Goal: Task Accomplishment & Management: Complete application form

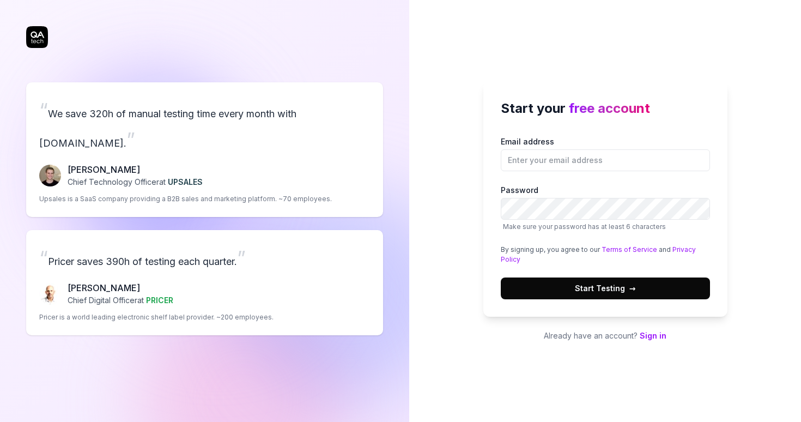
click at [653, 330] on p "Already have an account? Sign in" at bounding box center [606, 335] width 244 height 11
click at [653, 335] on link "Sign in" at bounding box center [653, 335] width 27 height 9
click at [512, 150] on input "Email address" at bounding box center [605, 160] width 209 height 22
type input "amanosslkl@gmail.com"
click at [615, 196] on label "Password Make sure your password has at least 6 characters" at bounding box center [605, 207] width 209 height 47
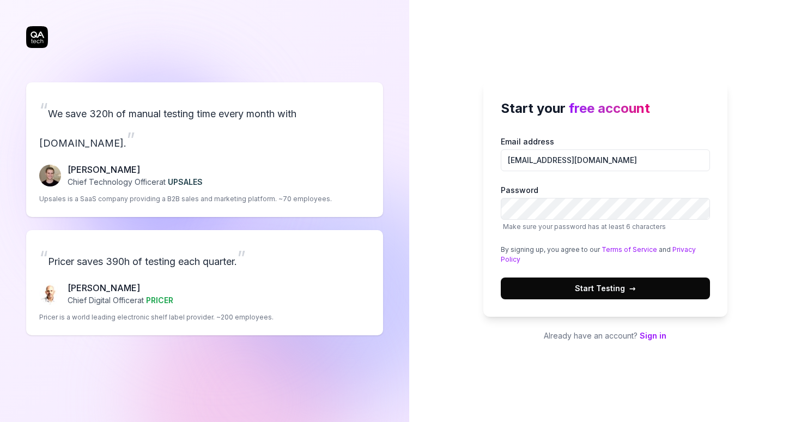
click at [654, 304] on div "Start your free account Email address amanosslkl@gmail.com Password Make sure y…" at bounding box center [606, 198] width 244 height 235
click at [655, 298] on button "Start Testing →" at bounding box center [605, 288] width 209 height 22
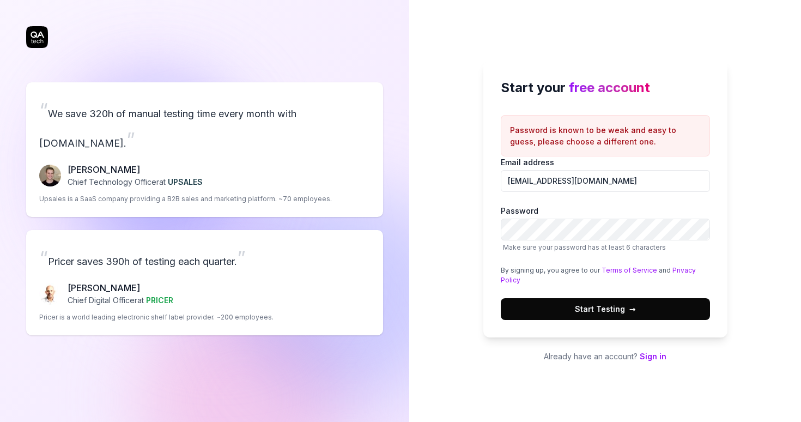
click at [608, 307] on span "Start Testing →" at bounding box center [605, 308] width 61 height 11
click at [590, 298] on button "Start Testing →" at bounding box center [605, 309] width 209 height 22
click at [611, 304] on span "Start Testing →" at bounding box center [605, 308] width 61 height 11
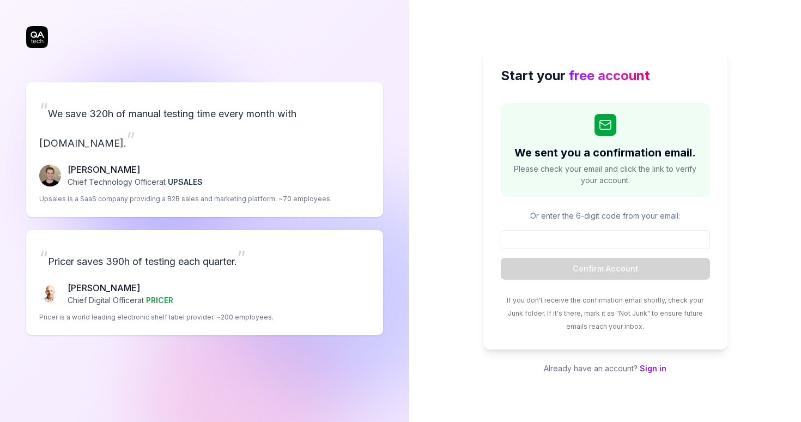
click at [440, 145] on div "Start your free account We sent you a confirmation email. Please check your ema…" at bounding box center [605, 211] width 392 height 422
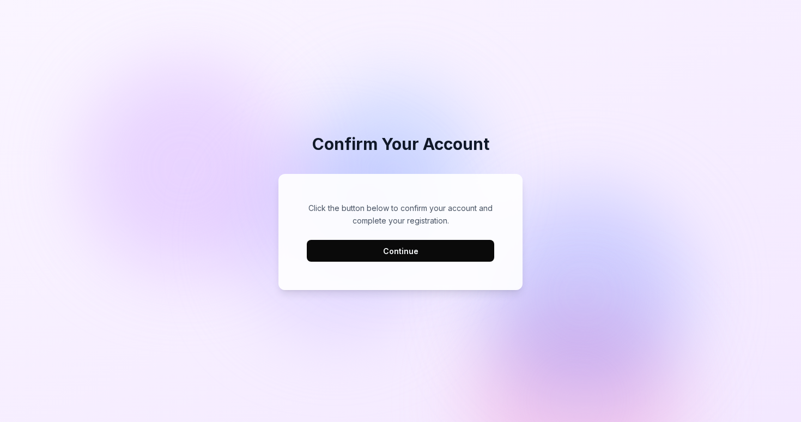
click at [438, 241] on button "Continue" at bounding box center [401, 251] width 188 height 22
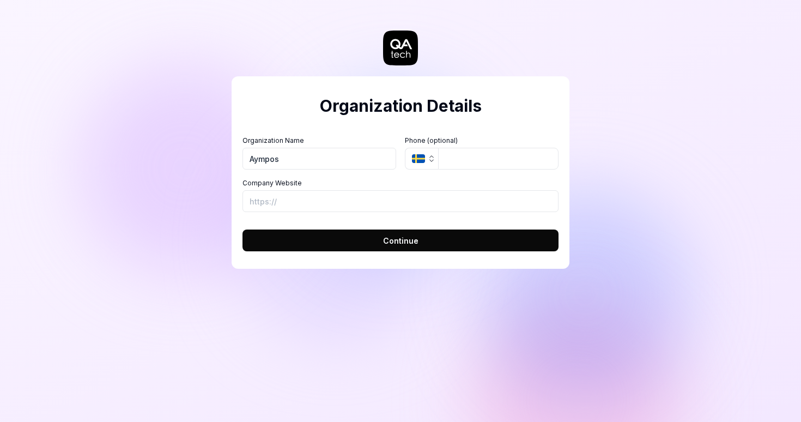
type input "Aympos"
click at [450, 238] on button "Continue" at bounding box center [401, 240] width 316 height 22
type input "https://aympos.com"
click at [427, 251] on div "Organization Details Organization Name Aympos Organization Logo (Square minimum…" at bounding box center [401, 172] width 338 height 192
click at [427, 245] on button "Continue" at bounding box center [401, 240] width 316 height 22
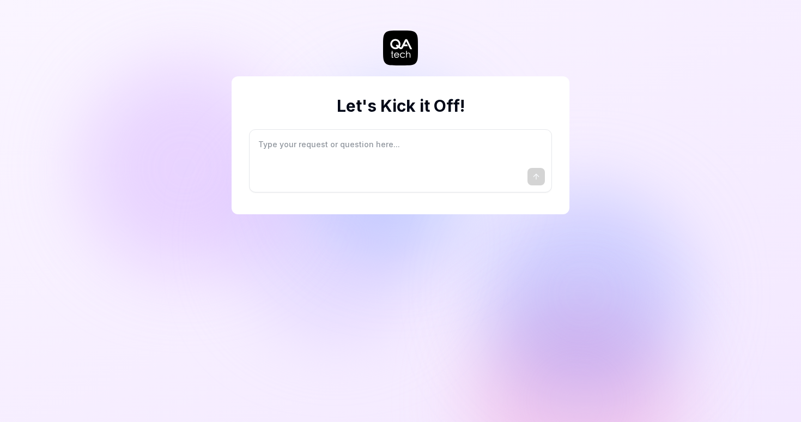
type textarea "*"
type textarea "I"
type textarea "*"
type textarea "I"
type textarea "*"
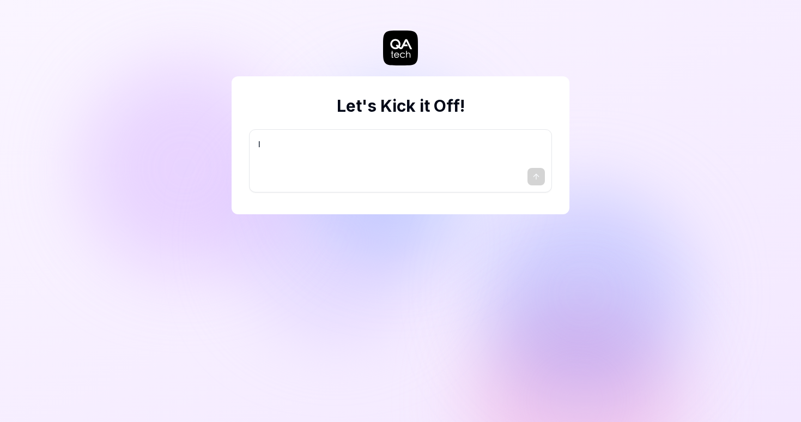
type textarea "I w"
type textarea "*"
type textarea "I wa"
type textarea "*"
type textarea "I wan"
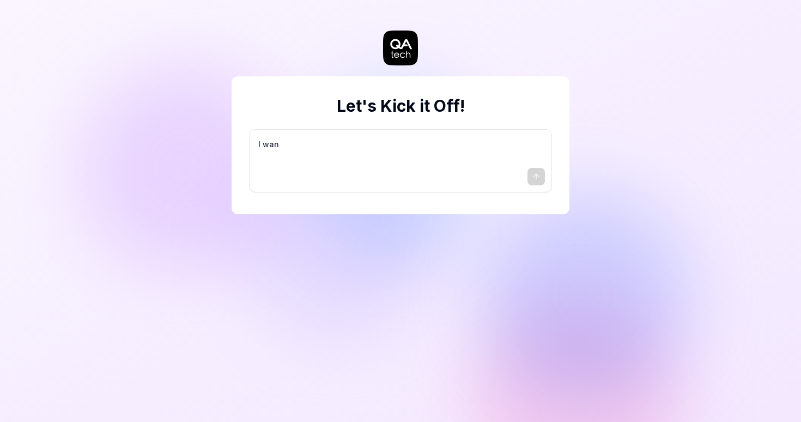
type textarea "*"
type textarea "I want"
type textarea "*"
type textarea "I want"
type textarea "*"
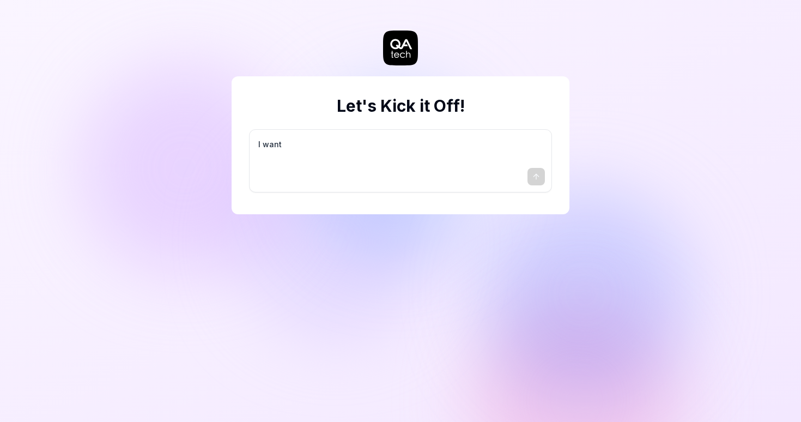
type textarea "I want a"
type textarea "*"
type textarea "I want a"
type textarea "*"
type textarea "I want a g"
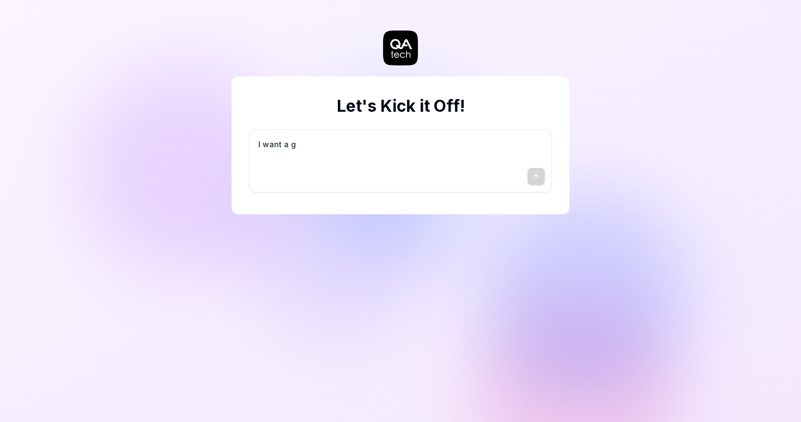
type textarea "*"
type textarea "I want a go"
type textarea "*"
type textarea "I want a goo"
type textarea "*"
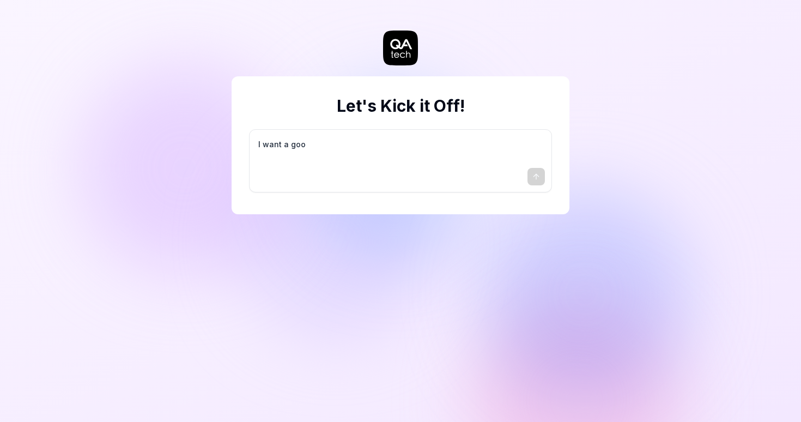
type textarea "I want a good"
type textarea "*"
type textarea "I want a good"
type textarea "*"
type textarea "I want a good t"
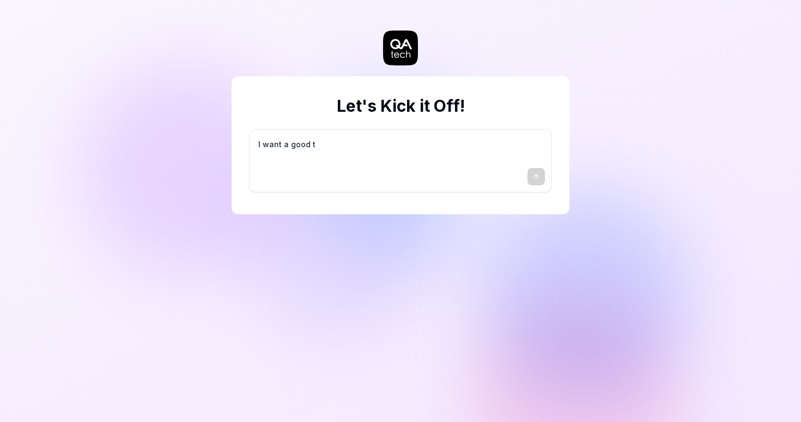
type textarea "*"
type textarea "I want a good te"
type textarea "*"
type textarea "I want a good tes"
type textarea "*"
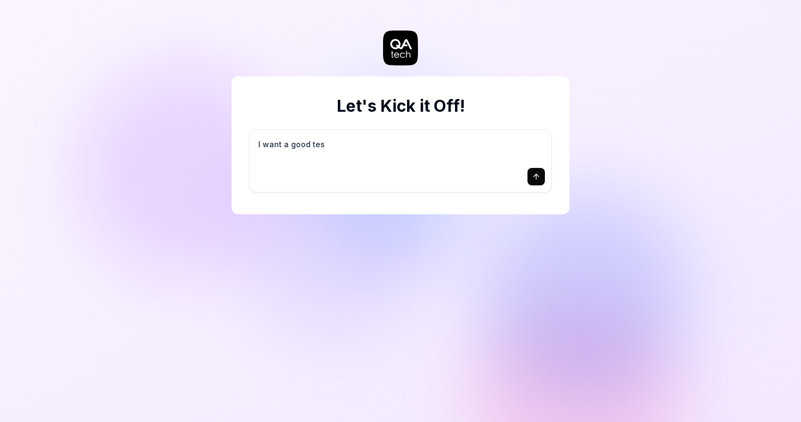
type textarea "I want a good test"
type textarea "*"
type textarea "I want a good test"
type textarea "*"
type textarea "I want a good test s"
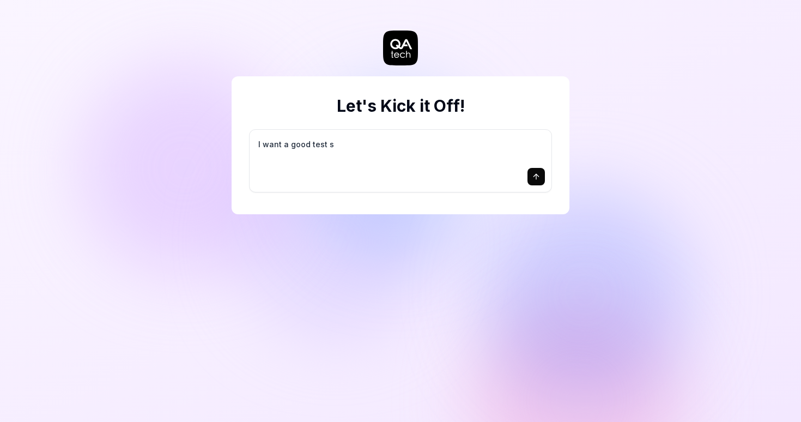
type textarea "*"
type textarea "I want a good test se"
type textarea "*"
type textarea "I want a good test set"
type textarea "*"
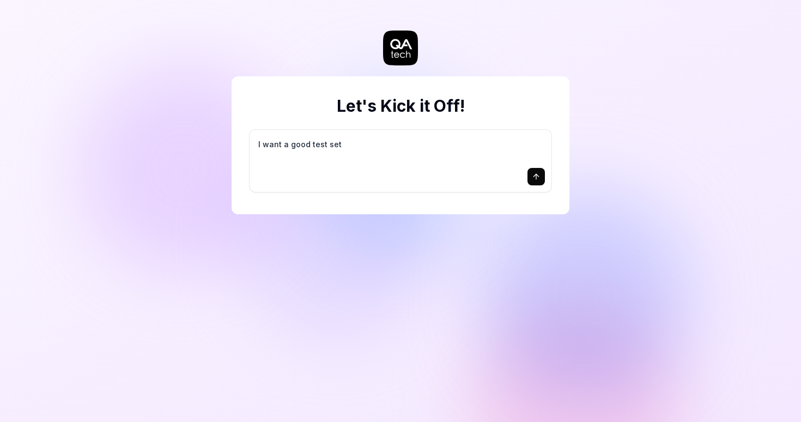
type textarea "I want a good test setu"
type textarea "*"
type textarea "I want a good test setup"
type textarea "*"
type textarea "I want a good test setup"
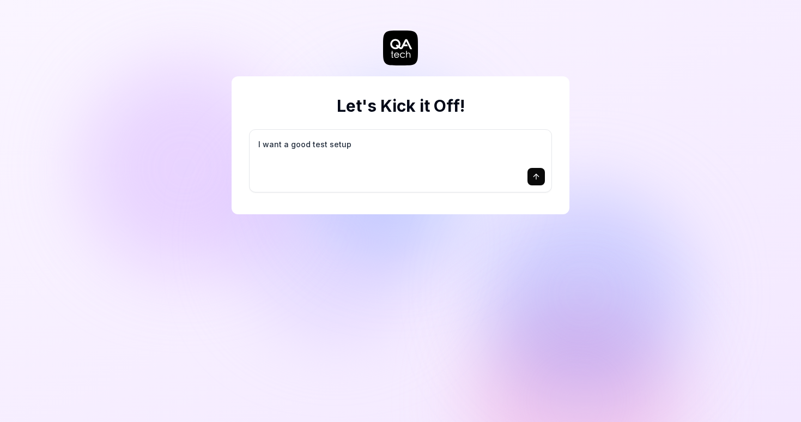
type textarea "*"
type textarea "I want a good test setup f"
type textarea "*"
type textarea "I want a good test setup fo"
type textarea "*"
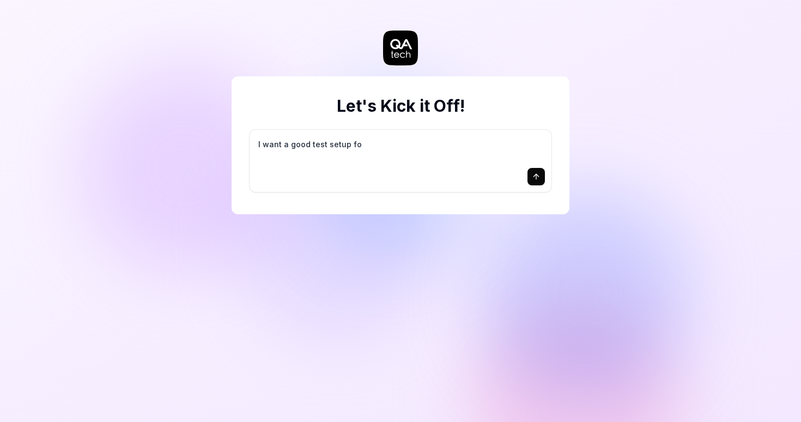
type textarea "I want a good test setup for"
type textarea "*"
type textarea "I want a good test setup for"
type textarea "*"
type textarea "I want a good test setup for m"
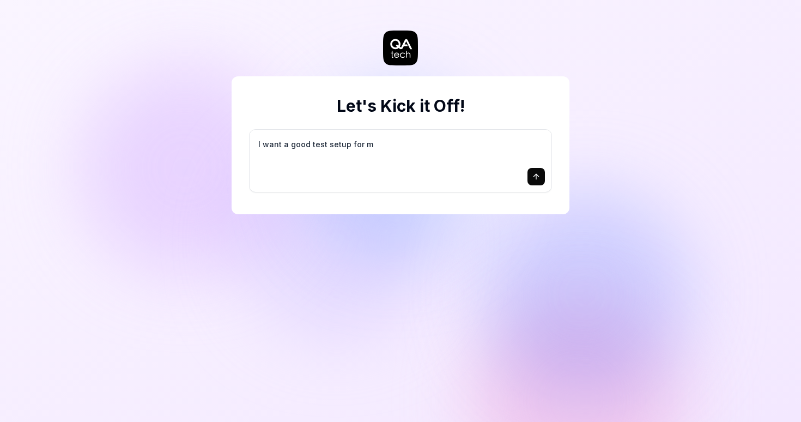
type textarea "*"
type textarea "I want a good test setup for my"
type textarea "*"
type textarea "I want a good test setup for my"
type textarea "*"
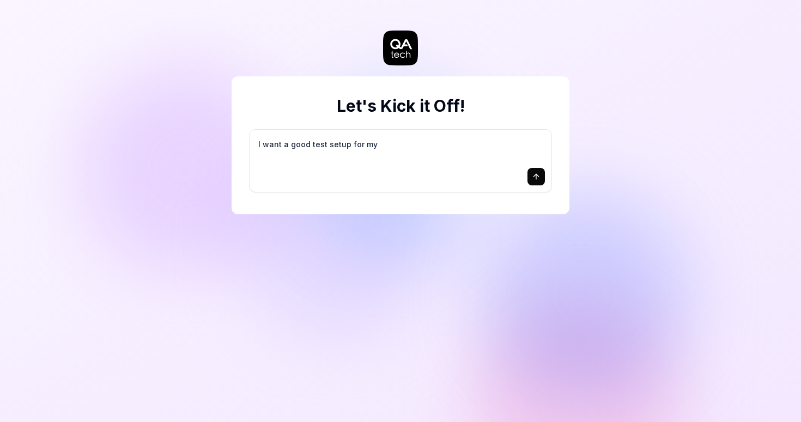
type textarea "I want a good test setup for my s"
type textarea "*"
type textarea "I want a good test setup for my si"
type textarea "*"
type textarea "I want a good test setup for my sit"
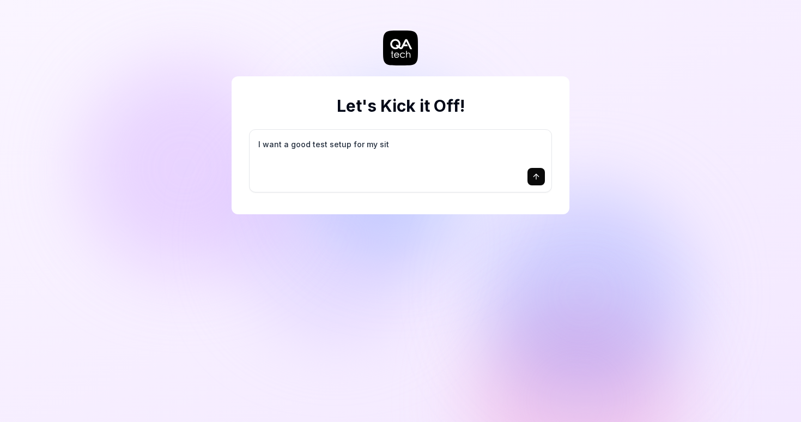
type textarea "*"
type textarea "I want a good test setup for my site"
type textarea "*"
type textarea "I want a good test setup for my site"
type textarea "*"
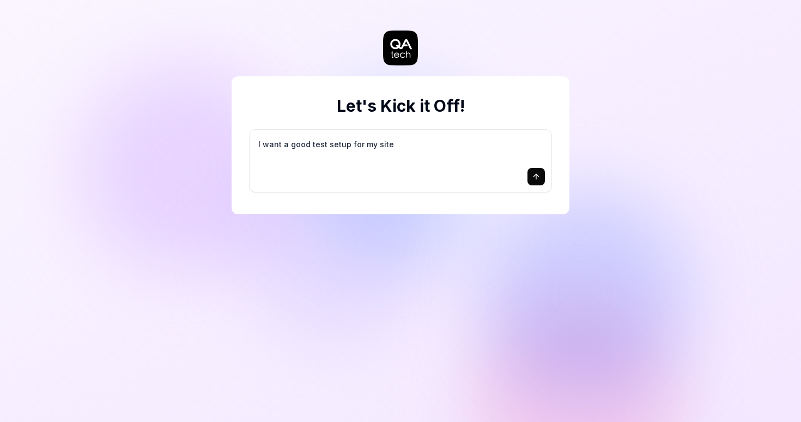
type textarea "I want a good test setup for my site -"
type textarea "*"
type textarea "I want a good test setup for my site -"
type textarea "*"
type textarea "I want a good test setup for my site - h"
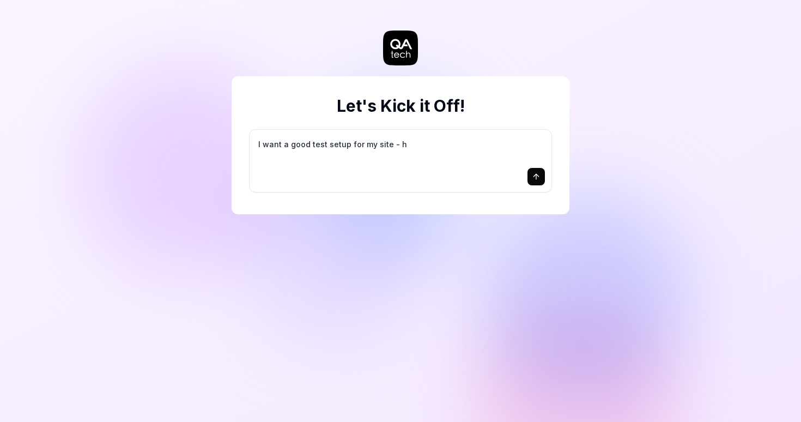
type textarea "*"
type textarea "I want a good test setup for my site - he"
type textarea "*"
type textarea "I want a good test setup for my site - hel"
type textarea "*"
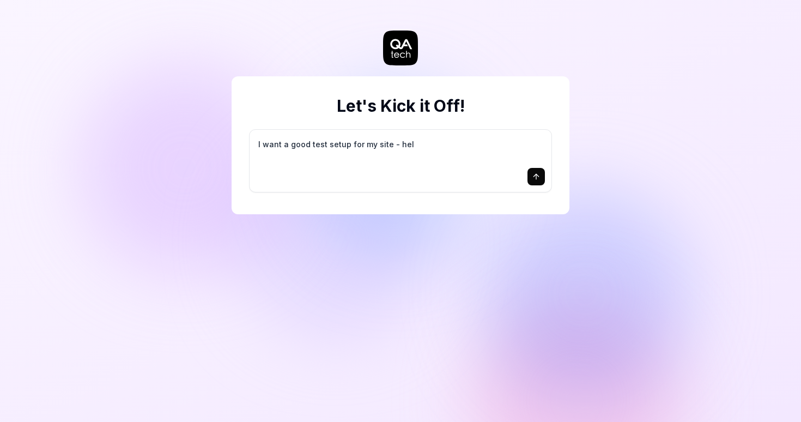
type textarea "I want a good test setup for my site - help"
type textarea "*"
type textarea "I want a good test setup for my site - help"
type textarea "*"
type textarea "I want a good test setup for my site - help m"
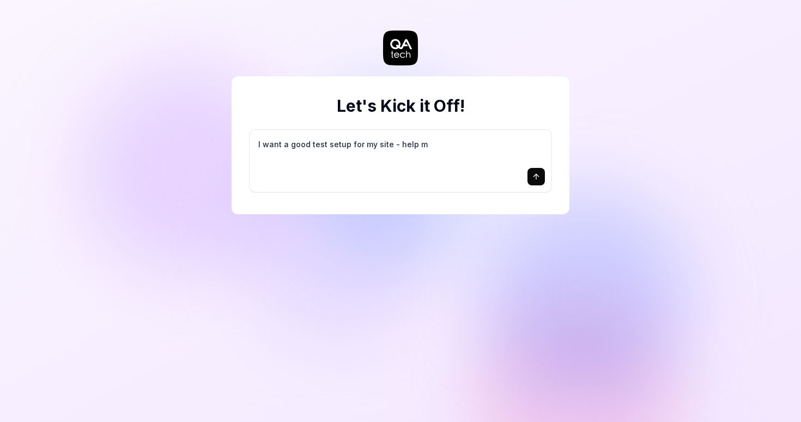
type textarea "*"
type textarea "I want a good test setup for my site - help me"
type textarea "*"
type textarea "I want a good test setup for my site - help me"
type textarea "*"
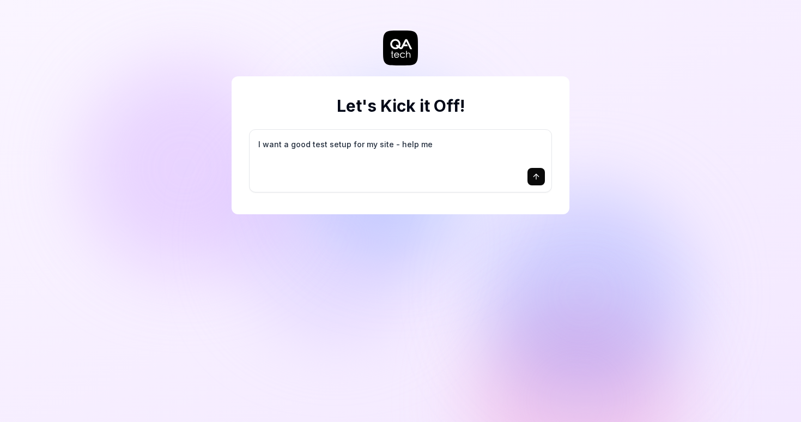
type textarea "I want a good test setup for my site - help me c"
type textarea "*"
type textarea "I want a good test setup for my site - help me cr"
type textarea "*"
type textarea "I want a good test setup for my site - help me cre"
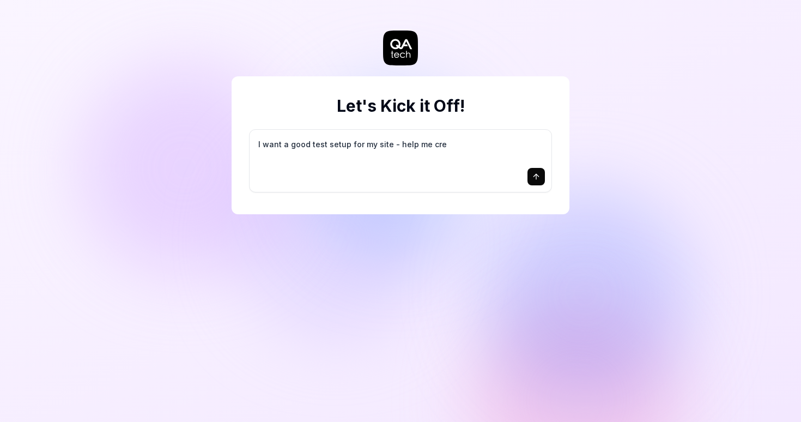
type textarea "*"
type textarea "I want a good test setup for my site - help me crea"
type textarea "*"
type textarea "I want a good test setup for my site - help me creat"
type textarea "*"
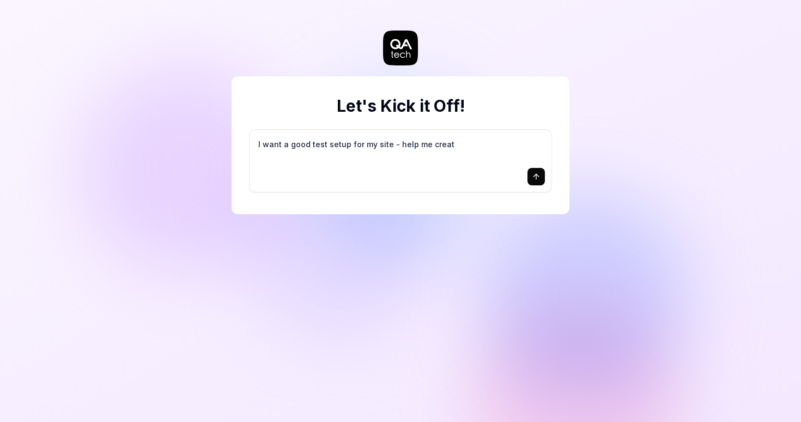
type textarea "I want a good test setup for my site - help me create"
type textarea "*"
type textarea "I want a good test setup for my site - help me create"
type textarea "*"
type textarea "I want a good test setup for my site - help me create t"
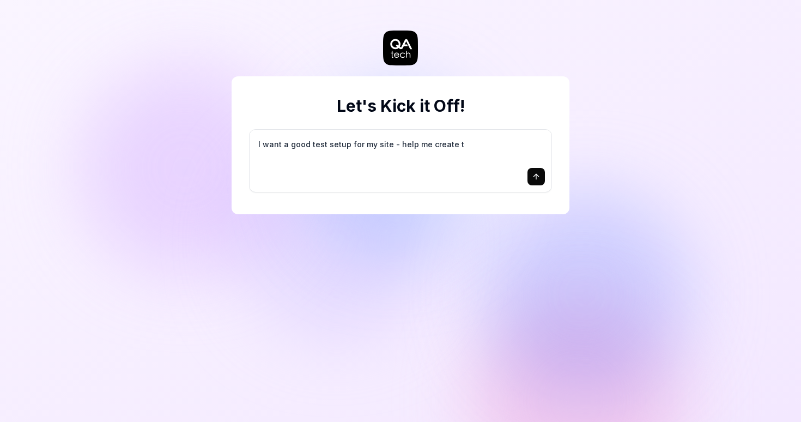
type textarea "*"
type textarea "I want a good test setup for my site - help me create th"
type textarea "*"
type textarea "I want a good test setup for my site - help me create the"
type textarea "*"
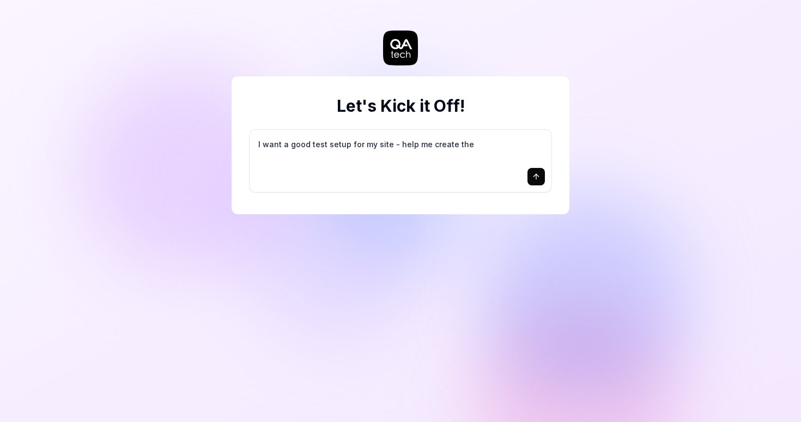
type textarea "I want a good test setup for my site - help me create the"
type textarea "*"
type textarea "I want a good test setup for my site - help me create the f"
type textarea "*"
type textarea "I want a good test setup for my site - help me create the fi"
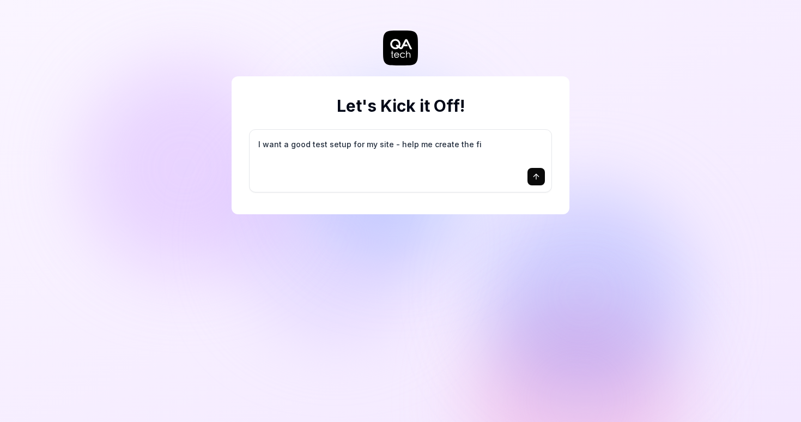
type textarea "*"
type textarea "I want a good test setup for my site - help me create the fir"
type textarea "*"
type textarea "I want a good test setup for my site - help me create the firs"
type textarea "*"
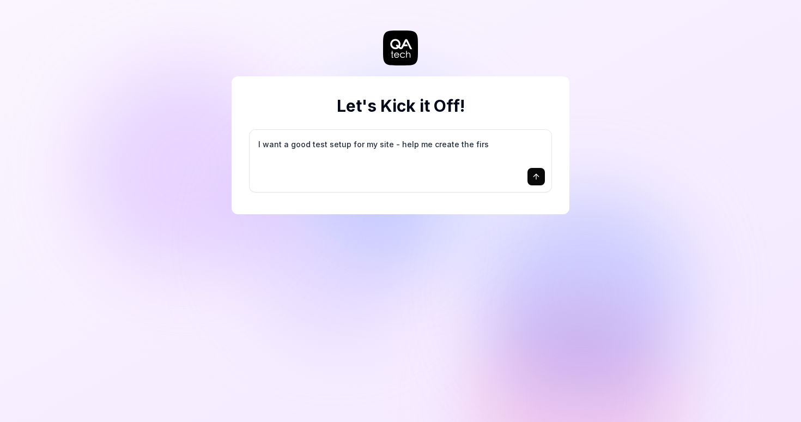
type textarea "I want a good test setup for my site - help me create the first"
type textarea "*"
type textarea "I want a good test setup for my site - help me create the first"
type textarea "*"
type textarea "I want a good test setup for my site - help me create the first 3"
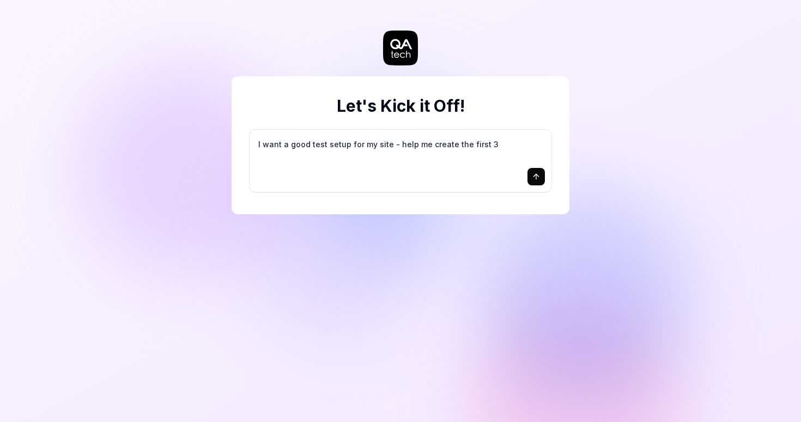
type textarea "*"
type textarea "I want a good test setup for my site - help me create the first 3-"
type textarea "*"
type textarea "I want a good test setup for my site - help me create the first 3-5"
type textarea "*"
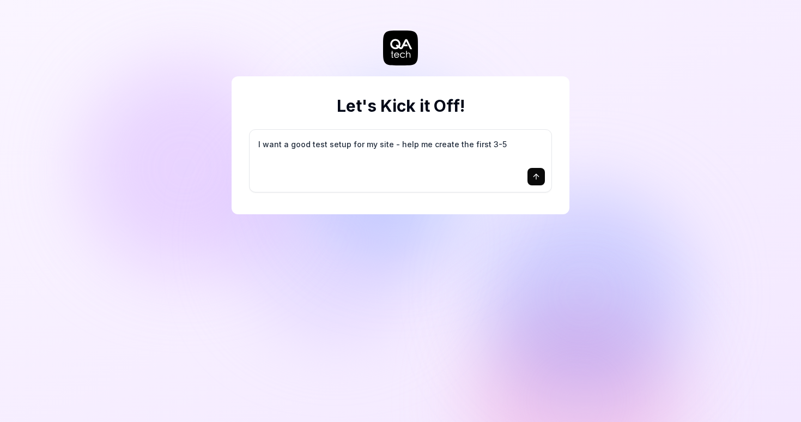
type textarea "I want a good test setup for my site - help me create the first 3-5"
type textarea "*"
type textarea "I want a good test setup for my site - help me create the first 3-5 t"
type textarea "*"
type textarea "I want a good test setup for my site - help me create the first 3-5 te"
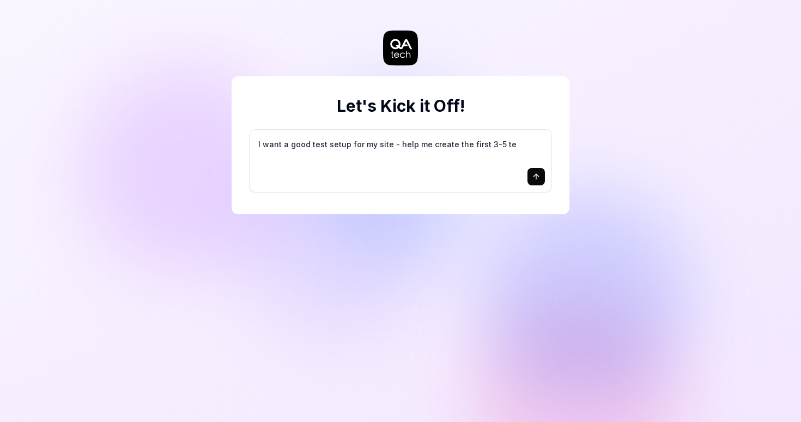
type textarea "*"
type textarea "I want a good test setup for my site - help me create the first 3-5 tes"
type textarea "*"
type textarea "I want a good test setup for my site - help me create the first 3-5 test"
type textarea "*"
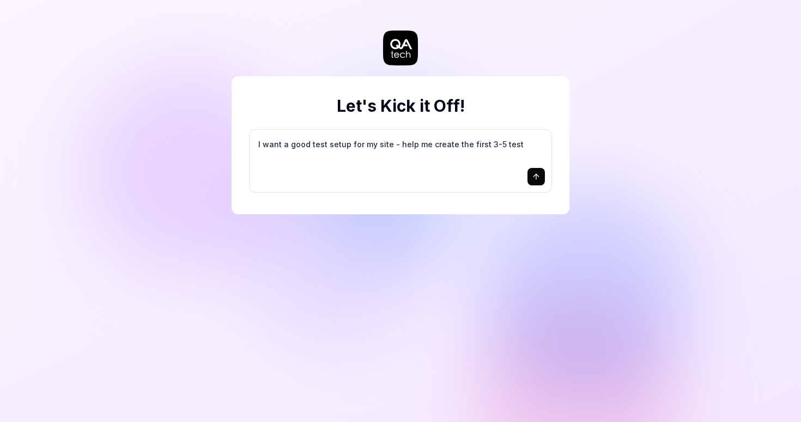
type textarea "I want a good test setup for my site - help me create the first 3-5 test"
type textarea "*"
type textarea "I want a good test setup for my site - help me create the first 3-5 test c"
type textarea "*"
type textarea "I want a good test setup for my site - help me create the first 3-5 test ca"
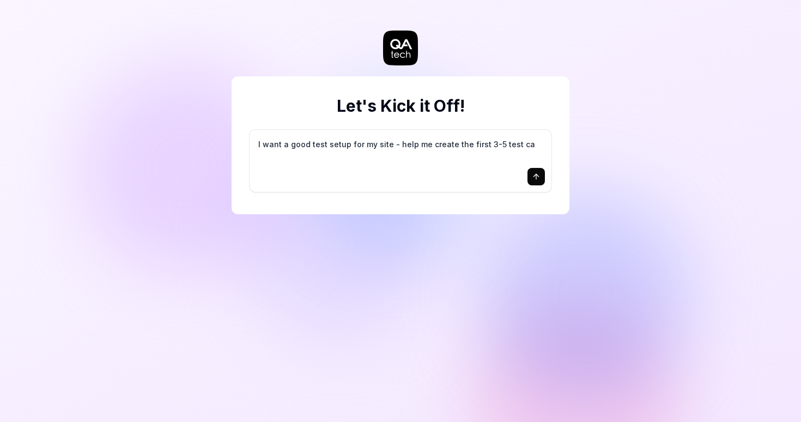
type textarea "*"
type textarea "I want a good test setup for my site - help me create the first 3-5 test cas"
type textarea "*"
type textarea "I want a good test setup for my site - help me create the first 3-5 test case"
type textarea "*"
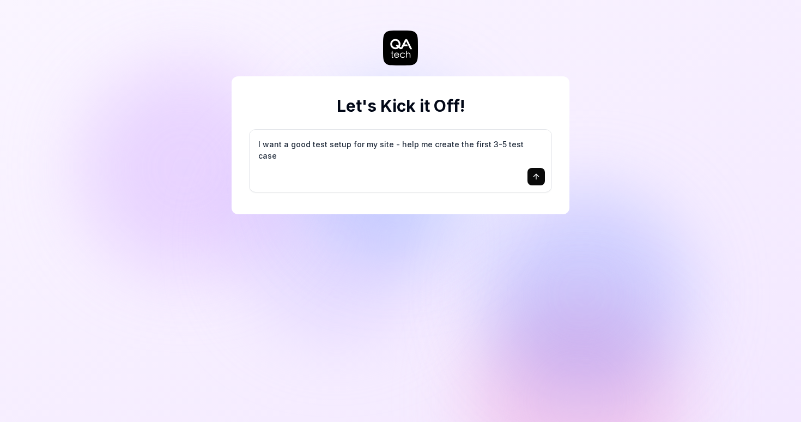
type textarea "I want a good test setup for my site - help me create the first 3-5 test cases"
type textarea "*"
click at [418, 146] on textarea "I want a good test setup for my site - help me create the first 3-5 test cases" at bounding box center [400, 149] width 289 height 27
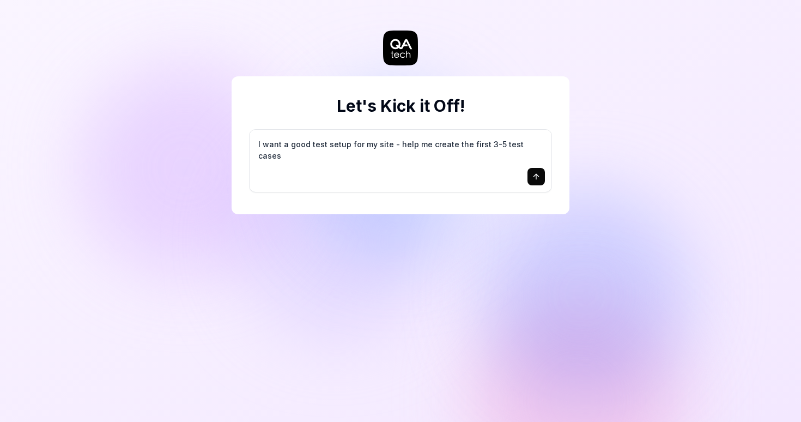
click at [418, 146] on textarea "I want a good test setup for my site - help me create the first 3-5 test cases" at bounding box center [400, 149] width 289 height 27
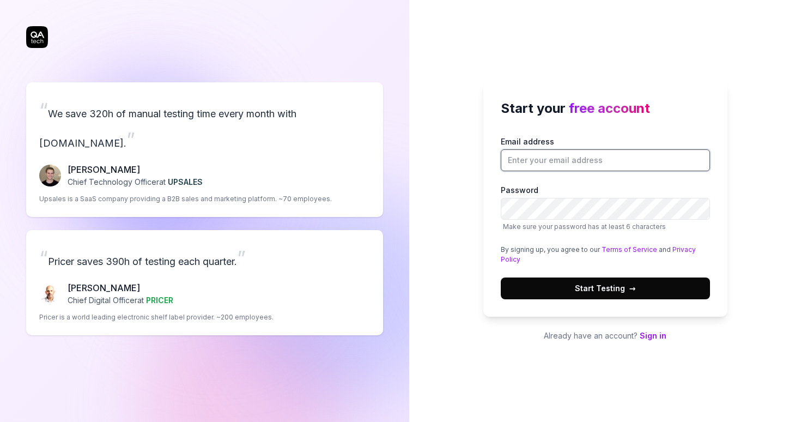
click at [560, 156] on input "Email address" at bounding box center [605, 160] width 209 height 22
click at [643, 335] on link "Sign in" at bounding box center [653, 335] width 27 height 9
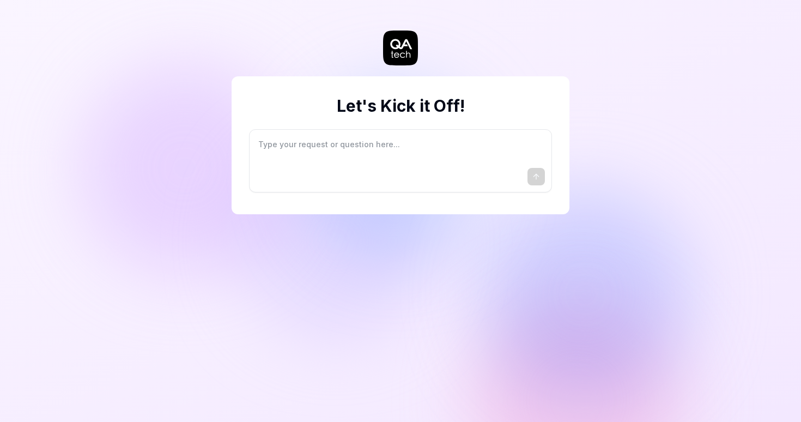
type textarea "*"
type textarea "I"
type textarea "*"
type textarea "I"
type textarea "*"
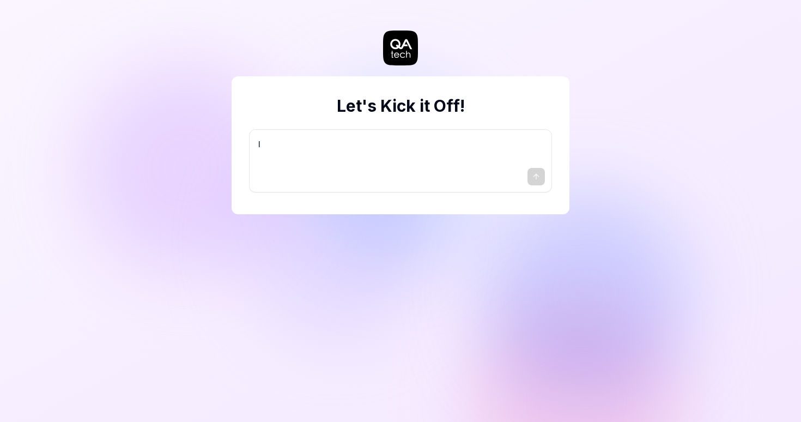
type textarea "I w"
type textarea "*"
type textarea "I wa"
type textarea "*"
type textarea "I wan"
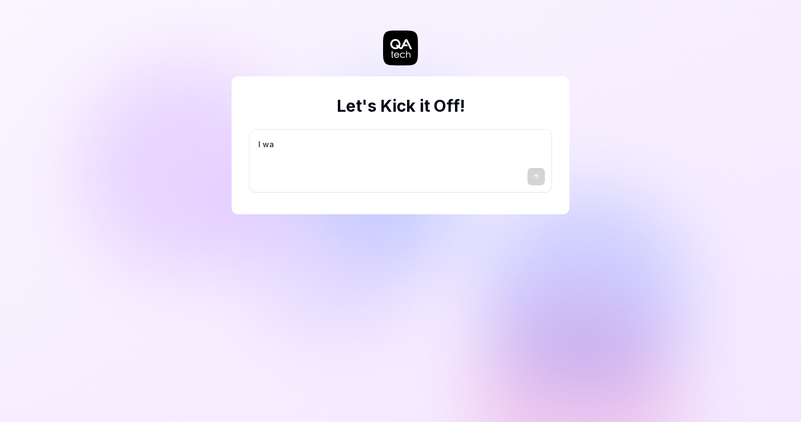
type textarea "*"
type textarea "I want"
type textarea "*"
type textarea "I want"
type textarea "*"
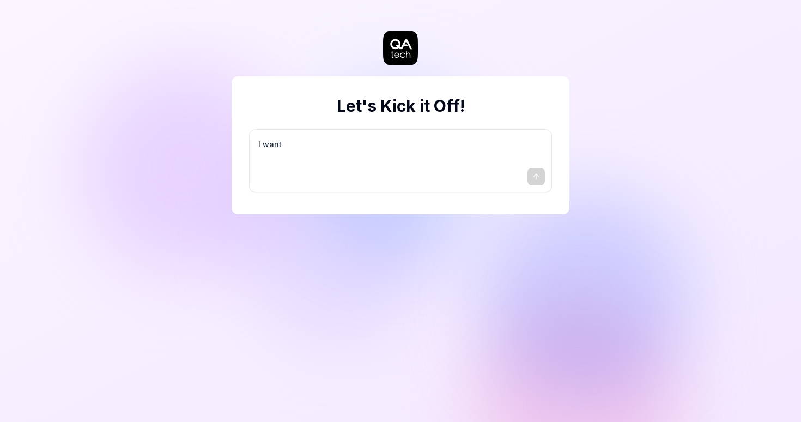
type textarea "I want a"
type textarea "*"
type textarea "I want a"
type textarea "*"
type textarea "I want a g"
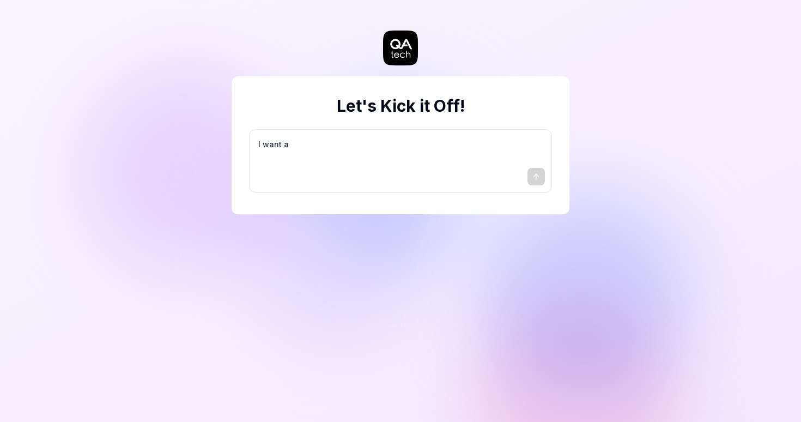
type textarea "*"
type textarea "I want a go"
type textarea "*"
type textarea "I want a goo"
type textarea "*"
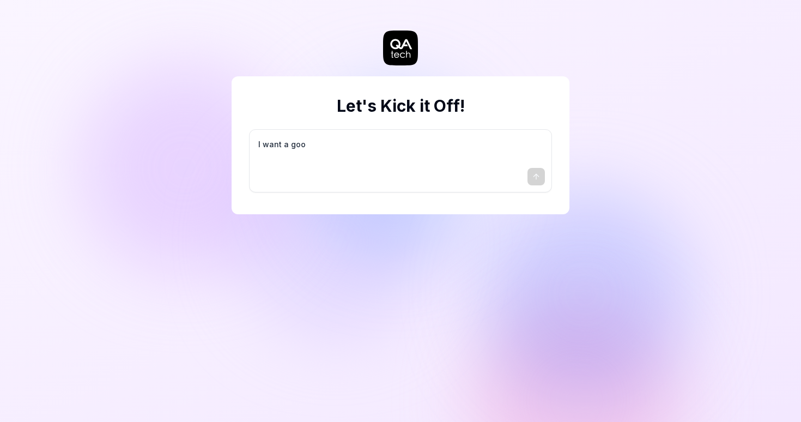
type textarea "I want a good"
type textarea "*"
type textarea "I want a good"
type textarea "*"
type textarea "I want a good t"
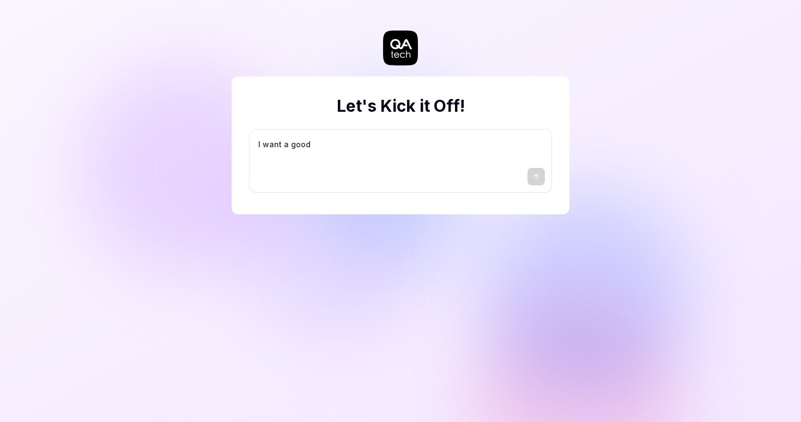
type textarea "*"
type textarea "I want a good te"
type textarea "*"
type textarea "I want a good tes"
type textarea "*"
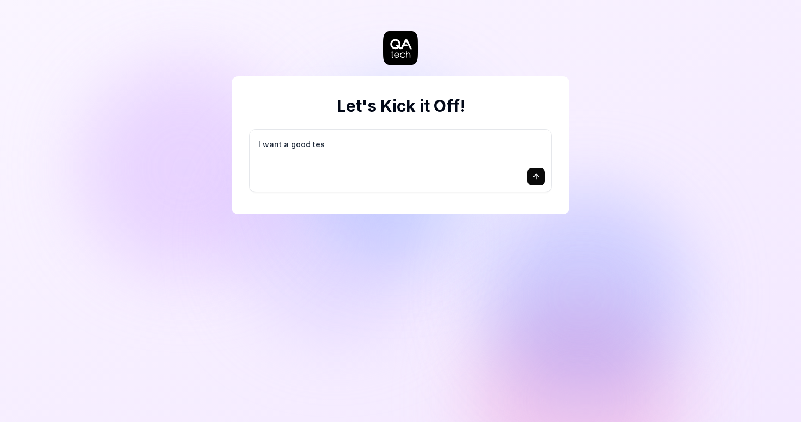
type textarea "I want a good test"
type textarea "*"
type textarea "I want a good test"
type textarea "*"
type textarea "I want a good test s"
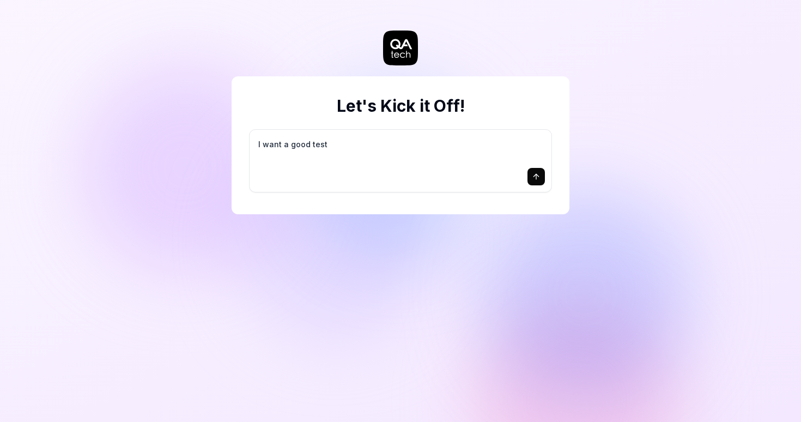
type textarea "*"
type textarea "I want a good test se"
type textarea "*"
type textarea "I want a good test set"
type textarea "*"
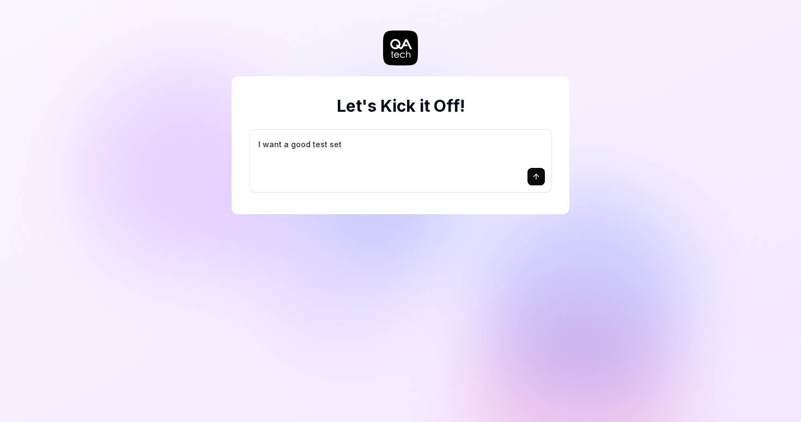
type textarea "I want a good test setu"
type textarea "*"
type textarea "I want a good test setup"
type textarea "*"
type textarea "I want a good test setup"
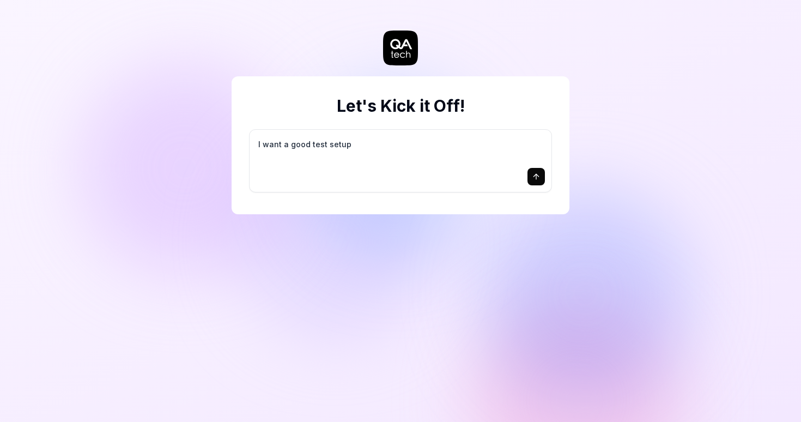
type textarea "*"
type textarea "I want a good test setup f"
type textarea "*"
type textarea "I want a good test setup fo"
type textarea "*"
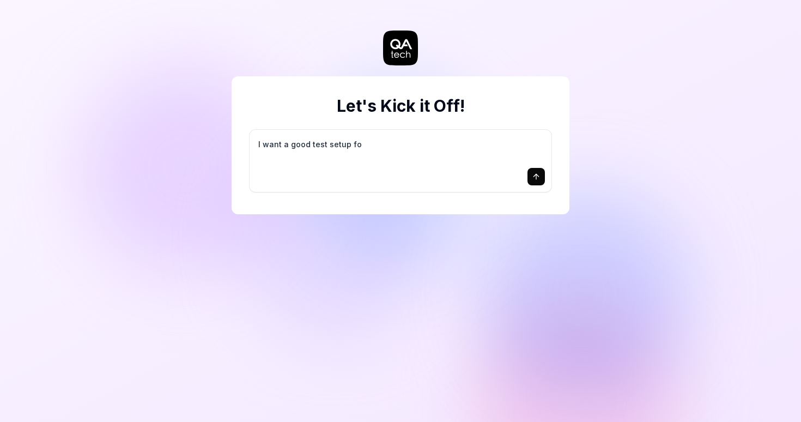
type textarea "I want a good test setup for"
type textarea "*"
type textarea "I want a good test setup for"
type textarea "*"
type textarea "I want a good test setup for m"
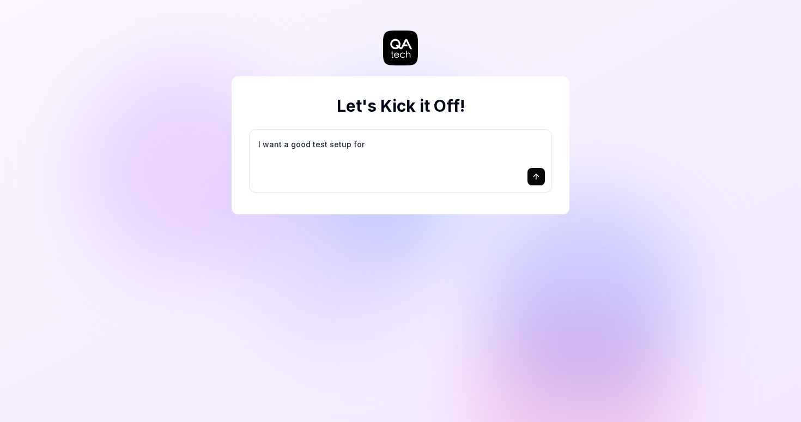
type textarea "*"
type textarea "I want a good test setup for my"
type textarea "*"
type textarea "I want a good test setup for my"
type textarea "*"
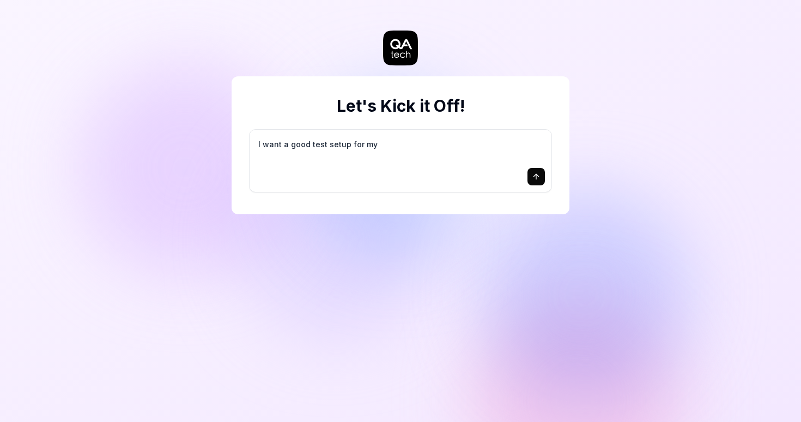
type textarea "I want a good test setup for my s"
type textarea "*"
type textarea "I want a good test setup for my si"
type textarea "*"
type textarea "I want a good test setup for my sit"
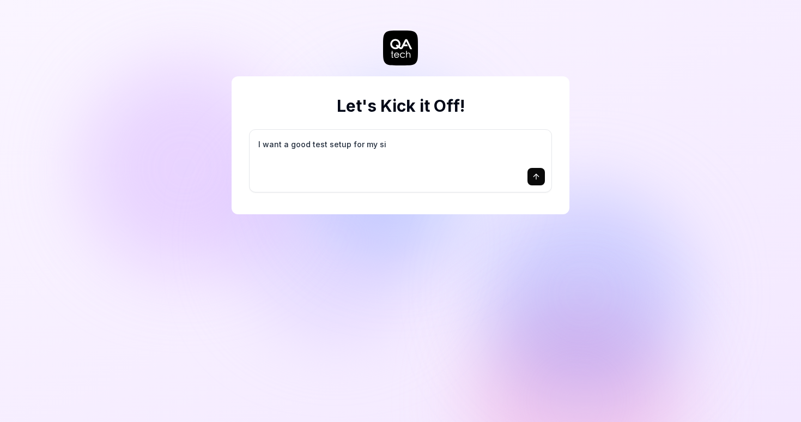
type textarea "*"
type textarea "I want a good test setup for my site"
type textarea "*"
type textarea "I want a good test setup for my site"
type textarea "*"
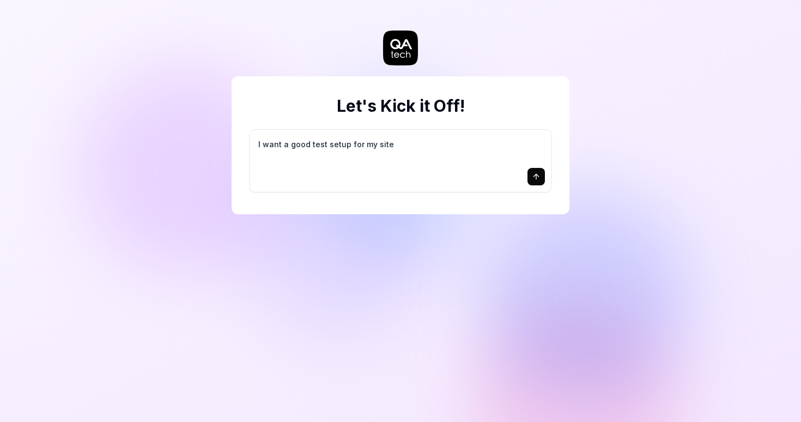
type textarea "I want a good test setup for my site -"
type textarea "*"
type textarea "I want a good test setup for my site -"
type textarea "*"
type textarea "I want a good test setup for my site - h"
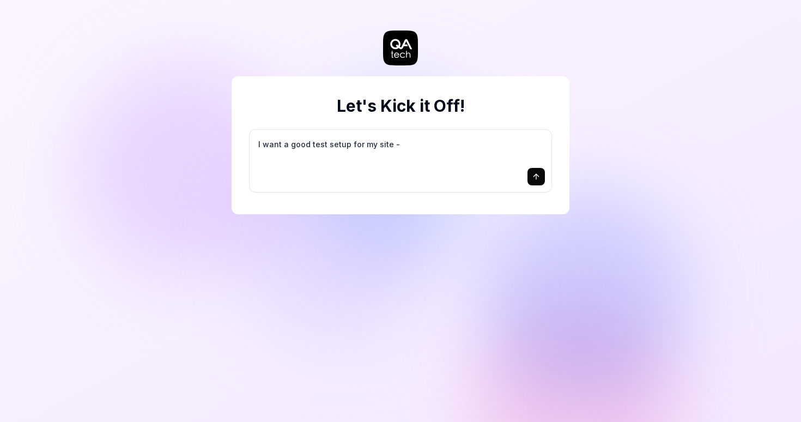
type textarea "*"
type textarea "I want a good test setup for my site - he"
type textarea "*"
type textarea "I want a good test setup for my site - hel"
type textarea "*"
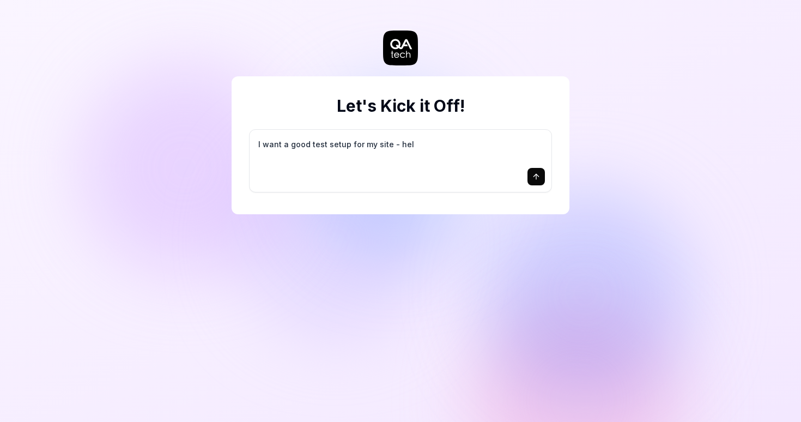
type textarea "I want a good test setup for my site - help"
type textarea "*"
type textarea "I want a good test setup for my site - help"
type textarea "*"
type textarea "I want a good test setup for my site - help m"
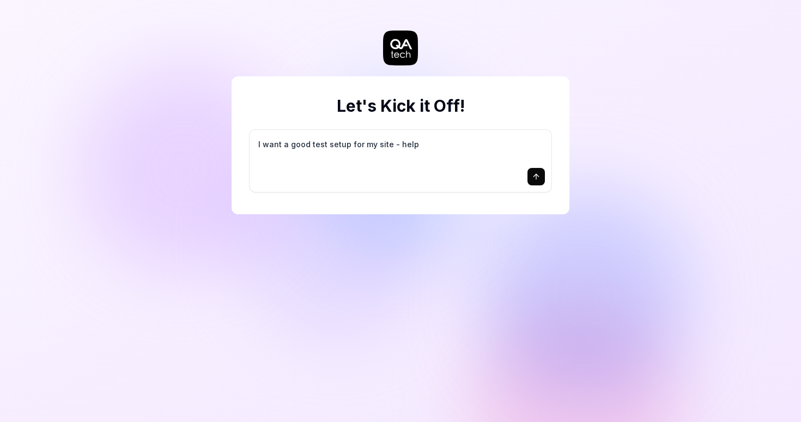
type textarea "*"
type textarea "I want a good test setup for my site - help me"
type textarea "*"
type textarea "I want a good test setup for my site - help me"
type textarea "*"
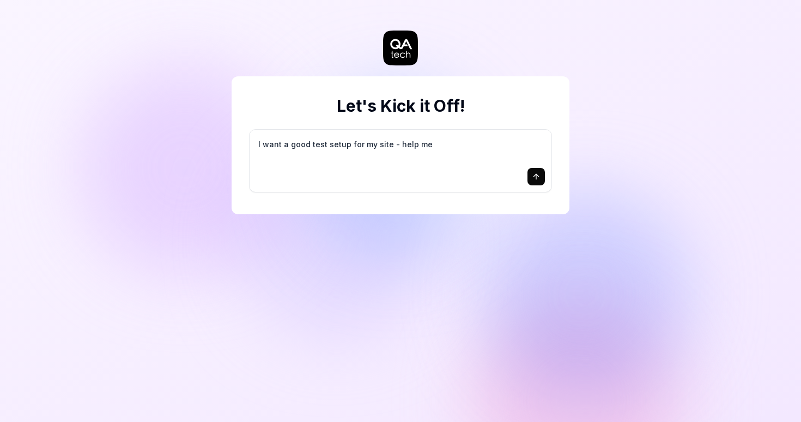
type textarea "I want a good test setup for my site - help me c"
type textarea "*"
type textarea "I want a good test setup for my site - help me cr"
type textarea "*"
type textarea "I want a good test setup for my site - help me cre"
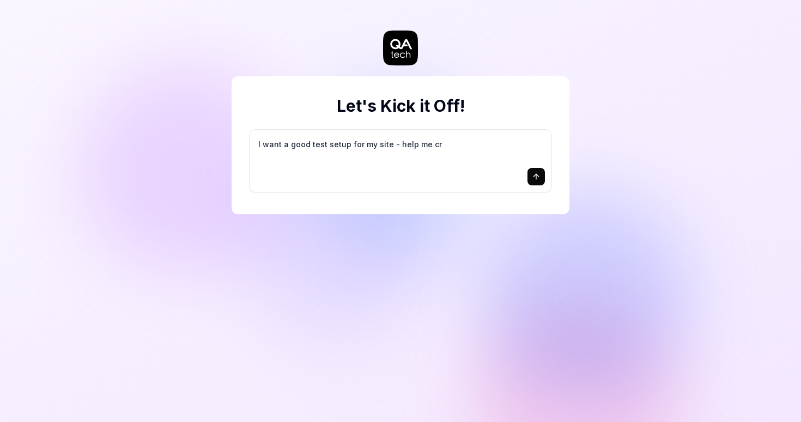
type textarea "*"
type textarea "I want a good test setup for my site - help me crea"
type textarea "*"
type textarea "I want a good test setup for my site - help me creat"
type textarea "*"
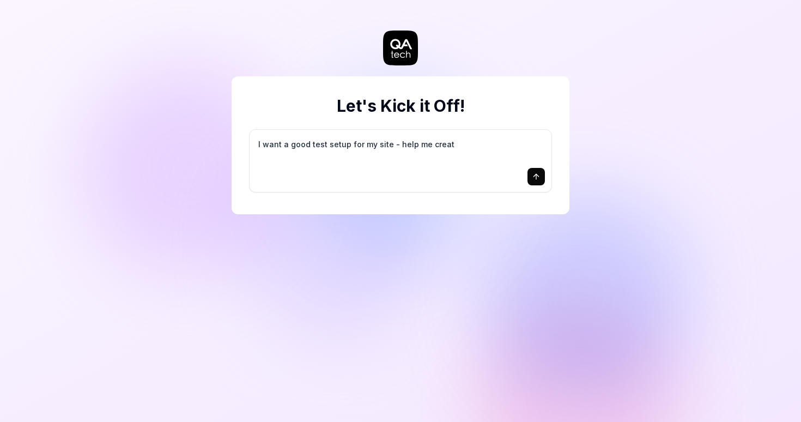
type textarea "I want a good test setup for my site - help me create"
type textarea "*"
type textarea "I want a good test setup for my site - help me create"
type textarea "*"
type textarea "I want a good test setup for my site - help me create t"
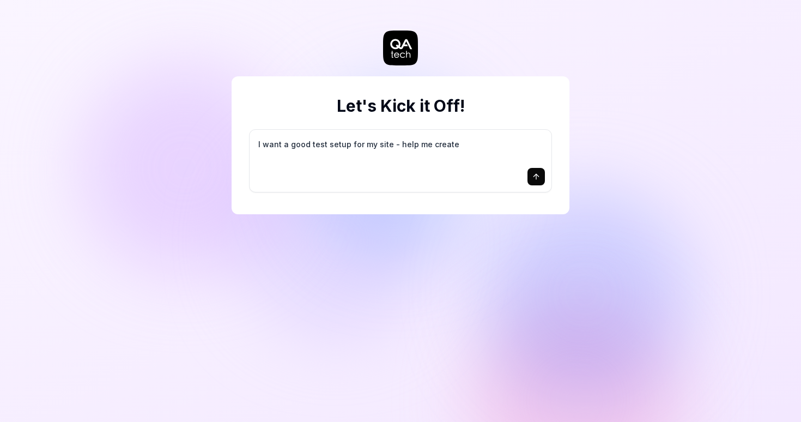
type textarea "*"
type textarea "I want a good test setup for my site - help me create th"
type textarea "*"
type textarea "I want a good test setup for my site - help me create the"
type textarea "*"
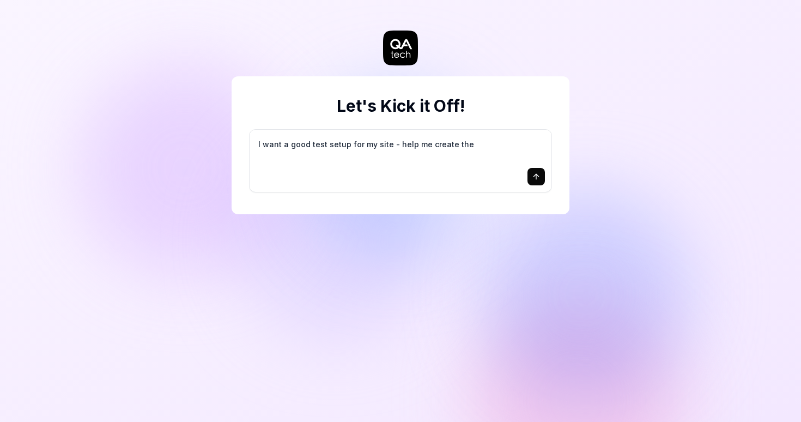
type textarea "I want a good test setup for my site - help me create the"
type textarea "*"
type textarea "I want a good test setup for my site - help me create the f"
type textarea "*"
type textarea "I want a good test setup for my site - help me create the fi"
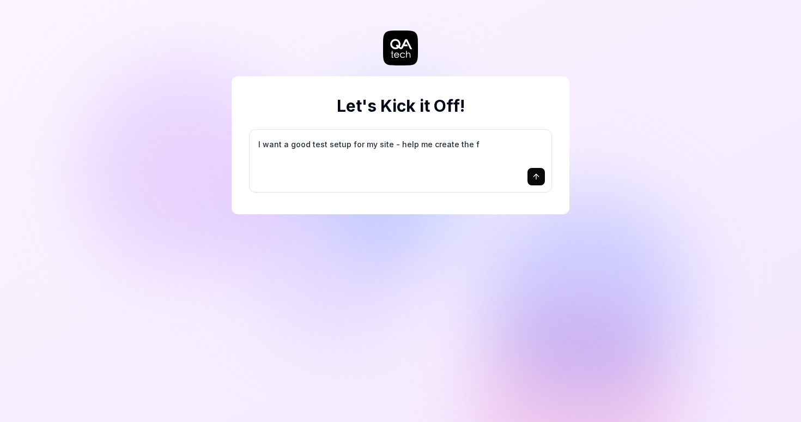
type textarea "*"
type textarea "I want a good test setup for my site - help me create the fir"
type textarea "*"
type textarea "I want a good test setup for my site - help me create the firs"
type textarea "*"
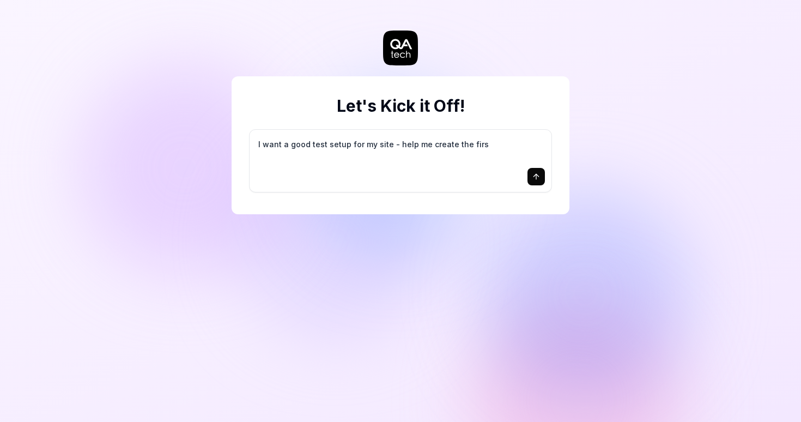
type textarea "I want a good test setup for my site - help me create the first"
type textarea "*"
type textarea "I want a good test setup for my site - help me create the first"
type textarea "*"
type textarea "I want a good test setup for my site - help me create the first 3"
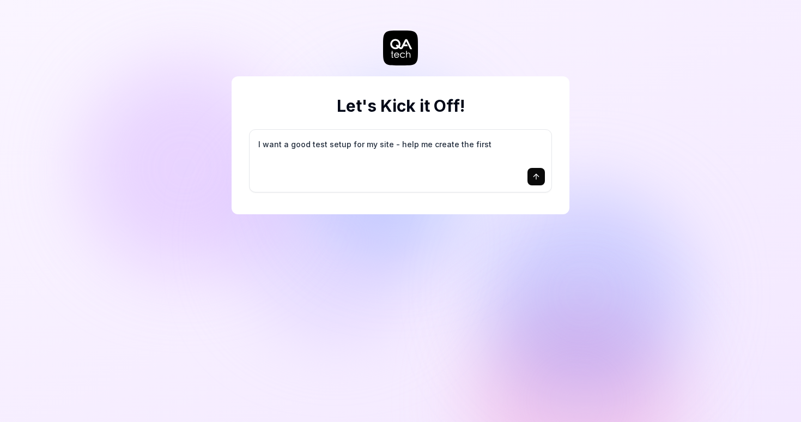
type textarea "*"
type textarea "I want a good test setup for my site - help me create the first 3-"
type textarea "*"
type textarea "I want a good test setup for my site - help me create the first 3-5"
type textarea "*"
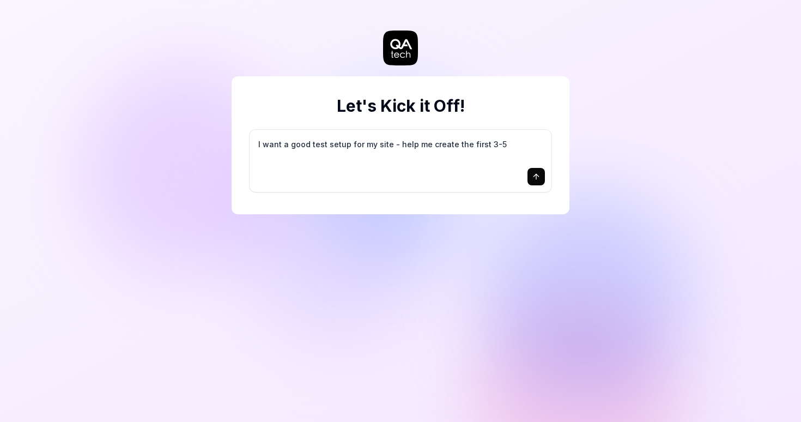
type textarea "I want a good test setup for my site - help me create the first 3-5"
type textarea "*"
type textarea "I want a good test setup for my site - help me create the first 3-5 t"
type textarea "*"
type textarea "I want a good test setup for my site - help me create the first 3-5 te"
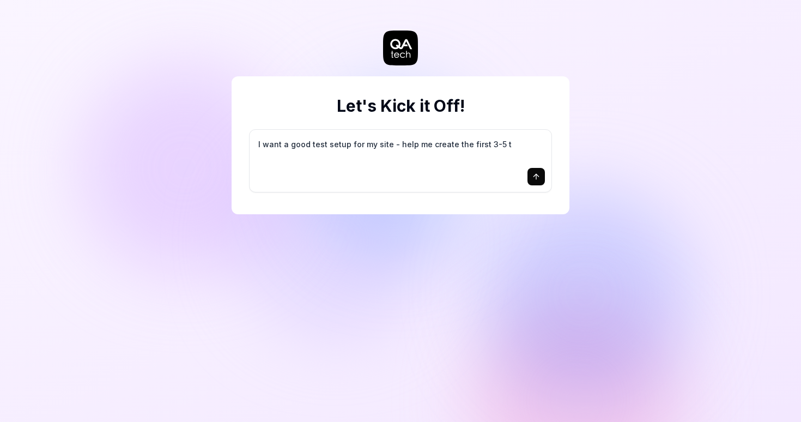
type textarea "*"
type textarea "I want a good test setup for my site - help me create the first 3-5 tes"
type textarea "*"
type textarea "I want a good test setup for my site - help me create the first 3-5 test"
type textarea "*"
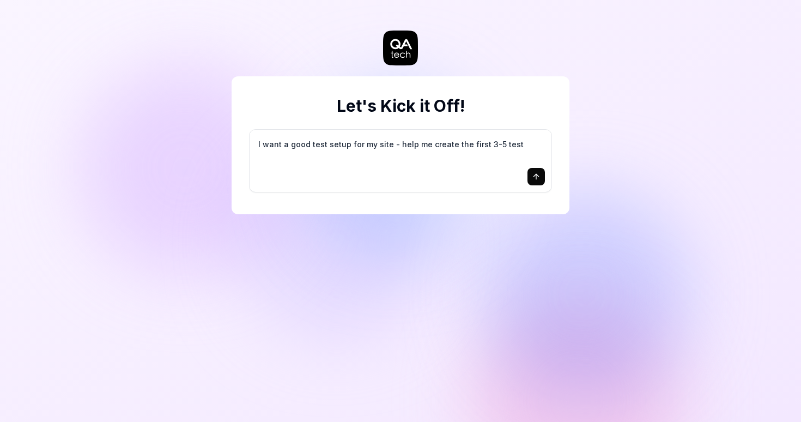
type textarea "I want a good test setup for my site - help me create the first 3-5 test"
type textarea "*"
type textarea "I want a good test setup for my site - help me create the first 3-5 test c"
type textarea "*"
type textarea "I want a good test setup for my site - help me create the first 3-5 test ca"
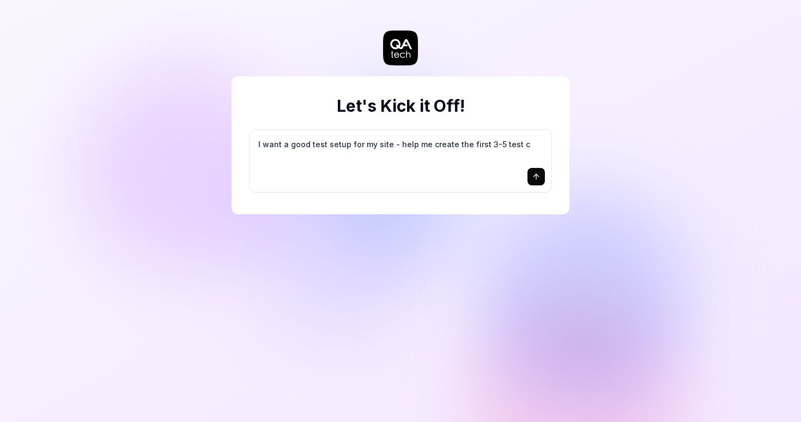
type textarea "*"
type textarea "I want a good test setup for my site - help me create the first 3-5 test cas"
type textarea "*"
type textarea "I want a good test setup for my site - help me create the first 3-5 test case"
type textarea "*"
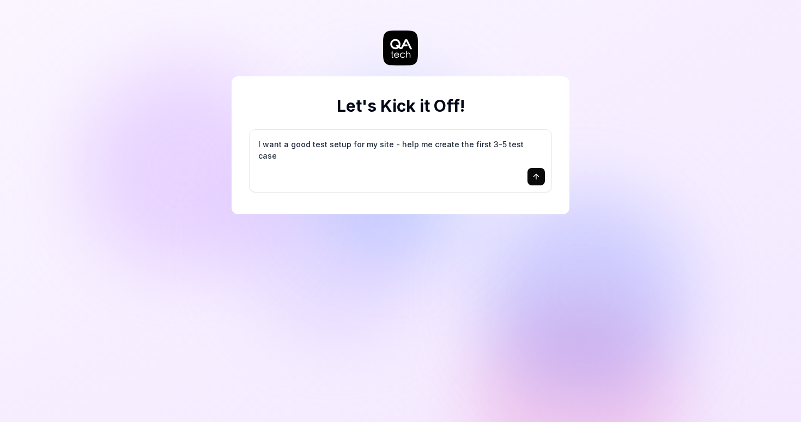
type textarea "I want a good test setup for my site - help me create the first 3-5 test cases"
click at [409, 62] on icon at bounding box center [400, 48] width 35 height 35
type textarea "*"
type textarea "I"
type textarea "*"
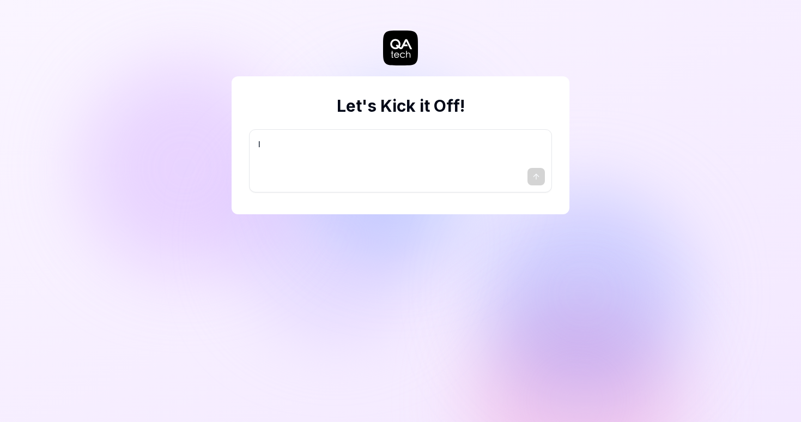
type textarea "I"
type textarea "*"
type textarea "I w"
type textarea "*"
type textarea "I wa"
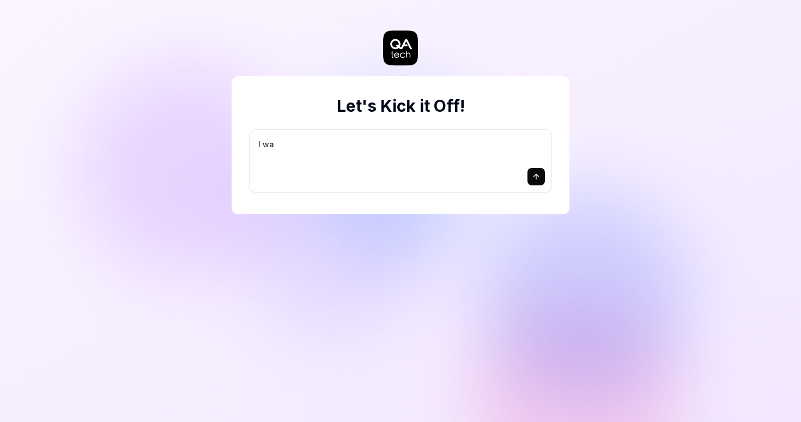
type textarea "*"
type textarea "I wan"
type textarea "*"
type textarea "I want"
type textarea "*"
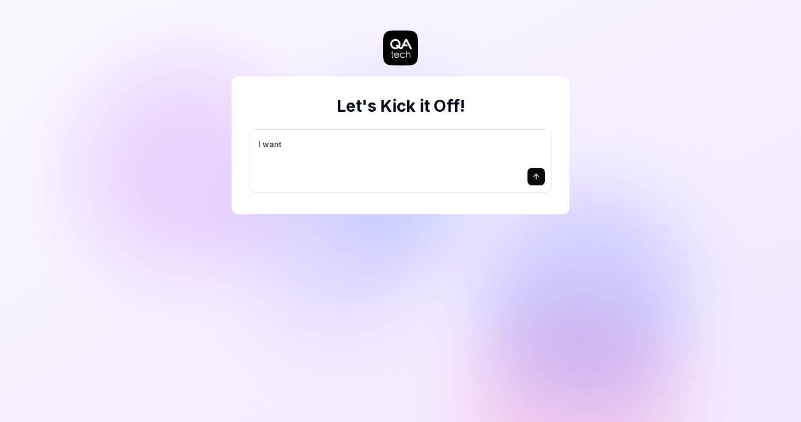
type textarea "I want"
type textarea "*"
type textarea "I want a"
type textarea "*"
type textarea "I want a"
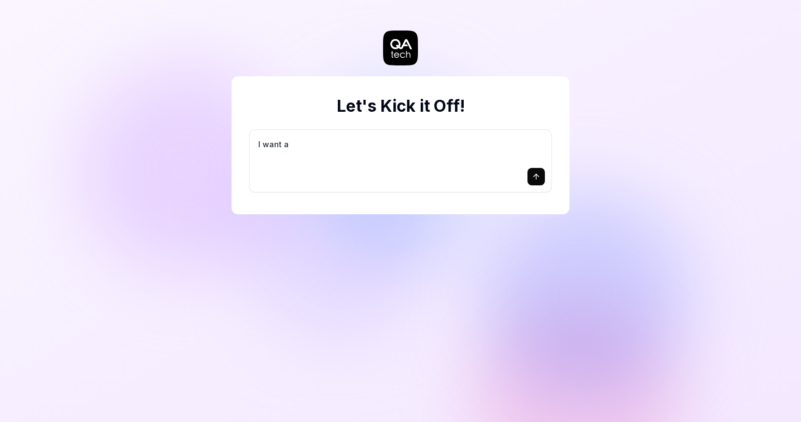
type textarea "*"
type textarea "I want a g"
type textarea "*"
type textarea "I want a go"
type textarea "*"
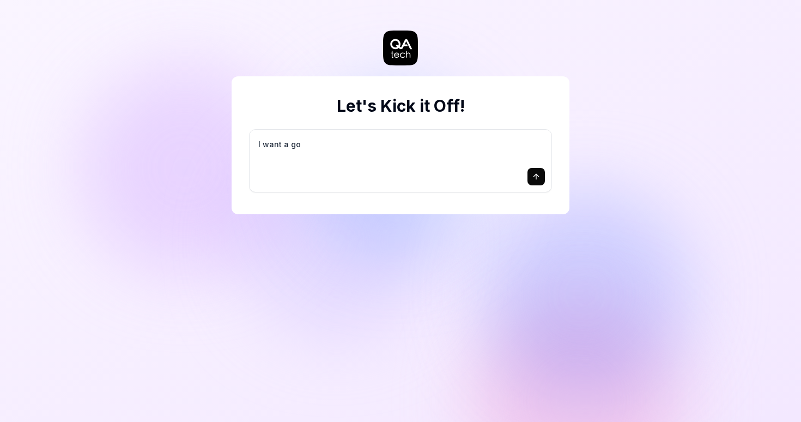
type textarea "I want a goo"
type textarea "*"
type textarea "I want a good"
type textarea "*"
type textarea "I want a good"
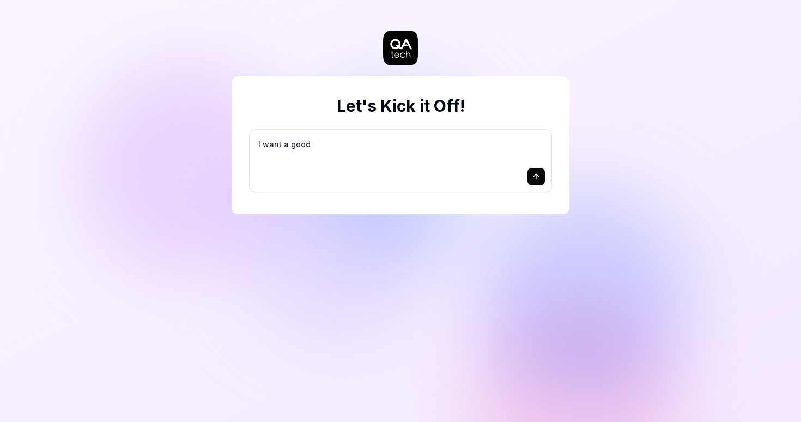
type textarea "*"
type textarea "I want a good t"
type textarea "*"
type textarea "I want a good te"
type textarea "*"
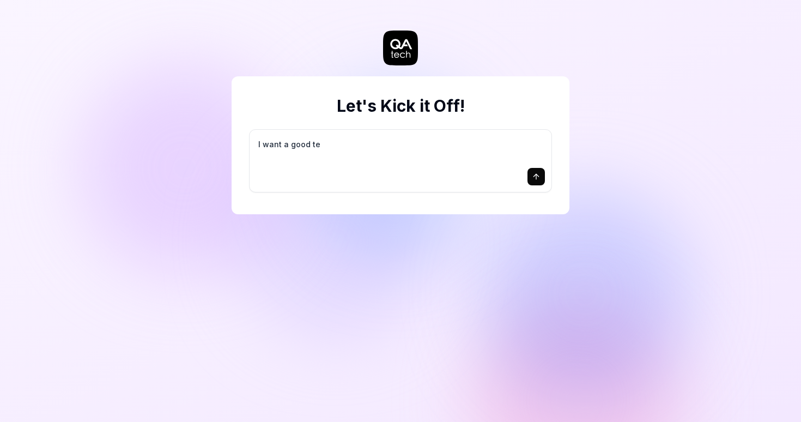
type textarea "I want a good tes"
type textarea "*"
type textarea "I want a good test"
type textarea "*"
type textarea "I want a good test"
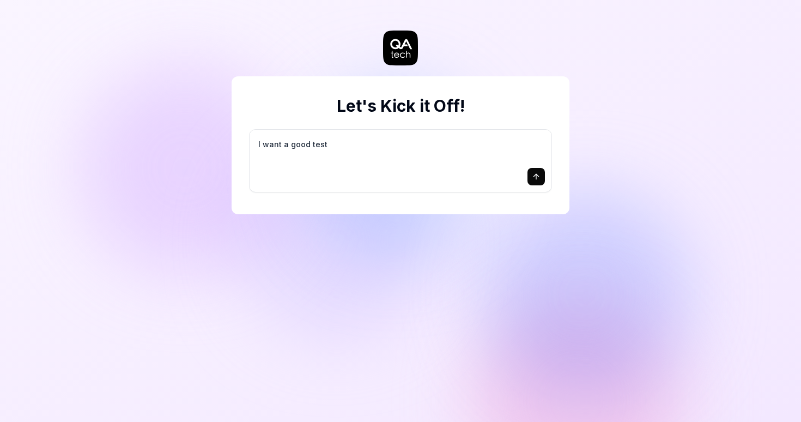
type textarea "*"
type textarea "I want a good test s"
type textarea "*"
type textarea "I want a good test se"
type textarea "*"
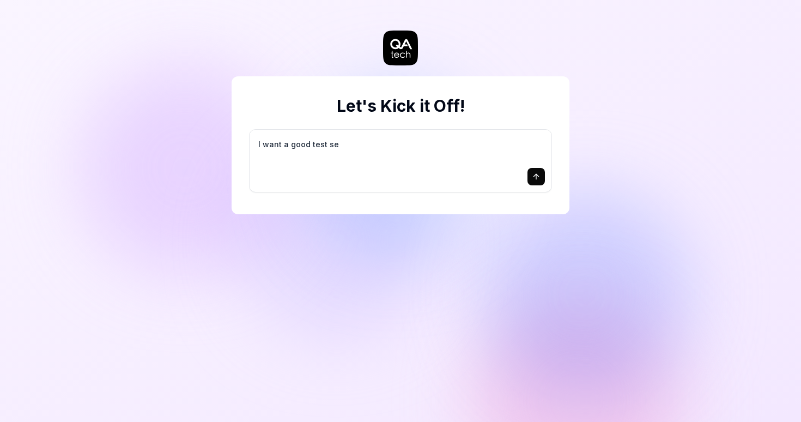
type textarea "I want a good test set"
click at [290, 153] on textarea "I want a good test setup for my site - help me create the first 3-5" at bounding box center [400, 149] width 289 height 27
click at [527, 179] on div at bounding box center [400, 176] width 289 height 17
click at [533, 179] on icon "submit" at bounding box center [536, 176] width 9 height 9
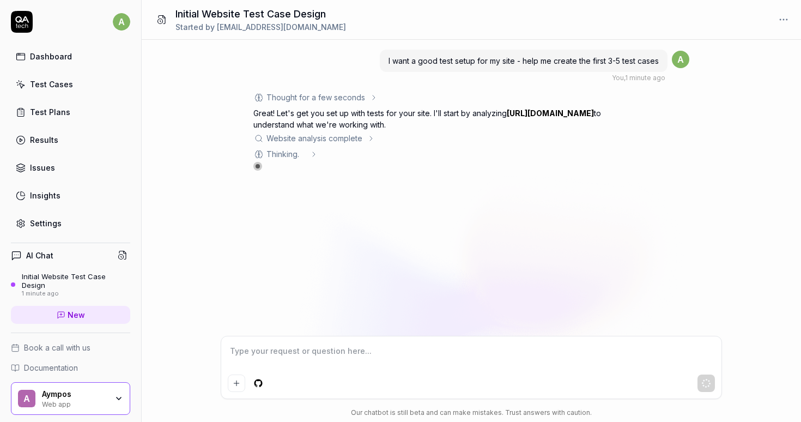
click at [335, 135] on div "Website analysis complete" at bounding box center [315, 137] width 96 height 11
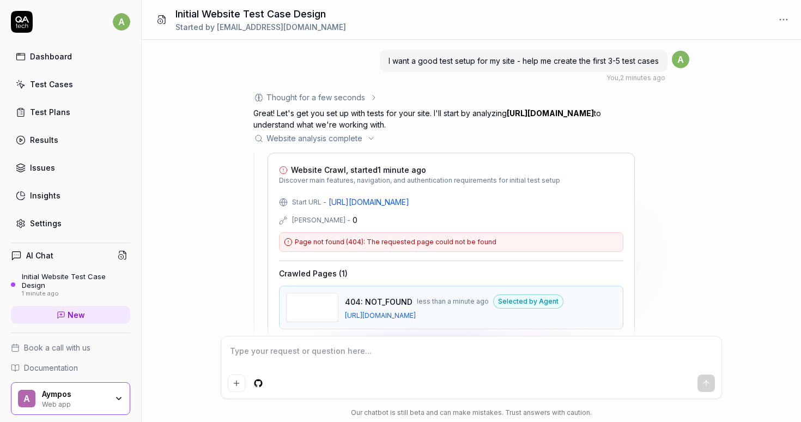
click at [313, 135] on div "Website analysis complete" at bounding box center [315, 137] width 96 height 11
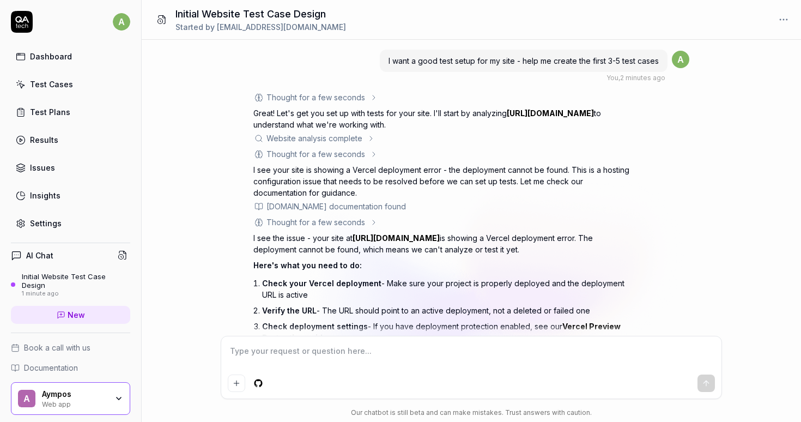
scroll to position [131, 0]
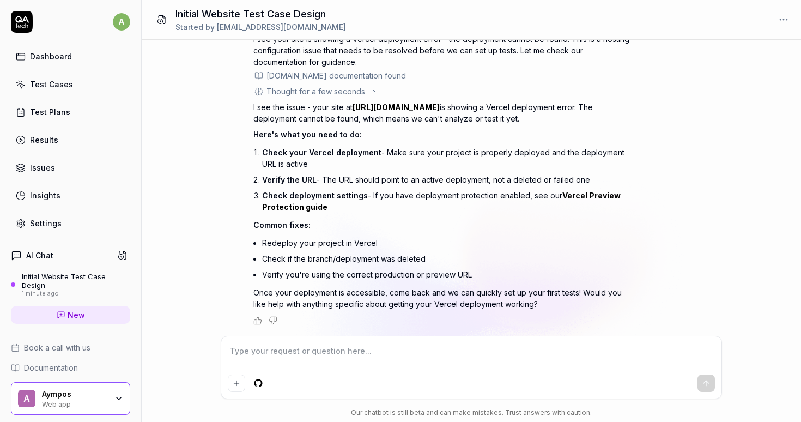
click at [83, 51] on link "Dashboard" at bounding box center [70, 56] width 119 height 21
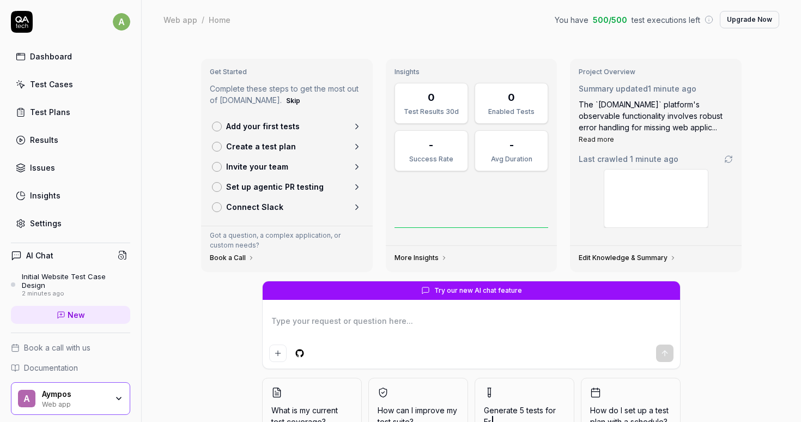
click at [51, 88] on div "Test Cases" at bounding box center [51, 83] width 43 height 11
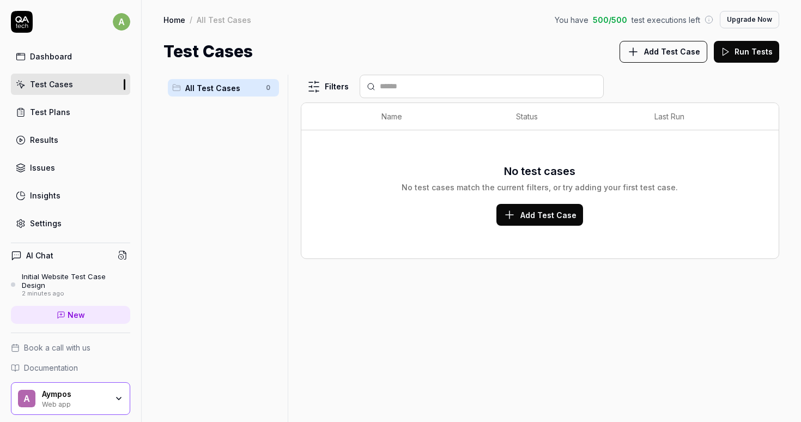
click at [72, 115] on link "Test Plans" at bounding box center [70, 111] width 119 height 21
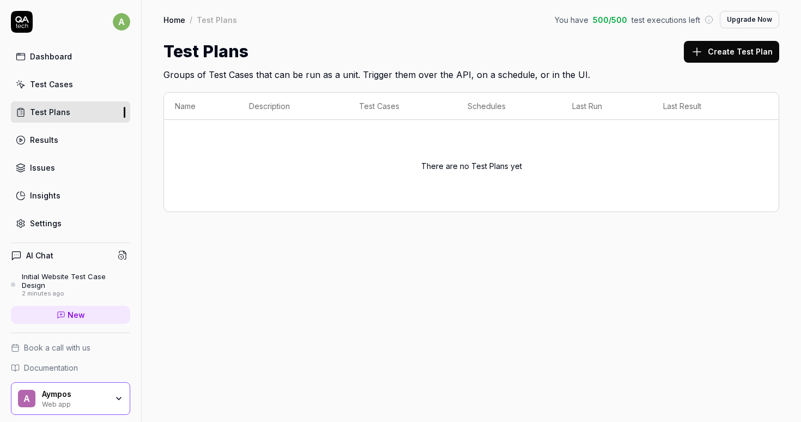
click at [67, 139] on link "Results" at bounding box center [70, 139] width 119 height 21
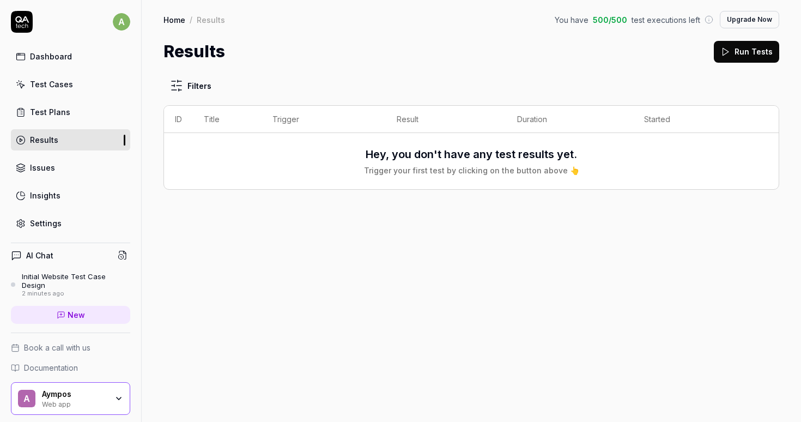
click at [65, 168] on link "Issues" at bounding box center [70, 167] width 119 height 21
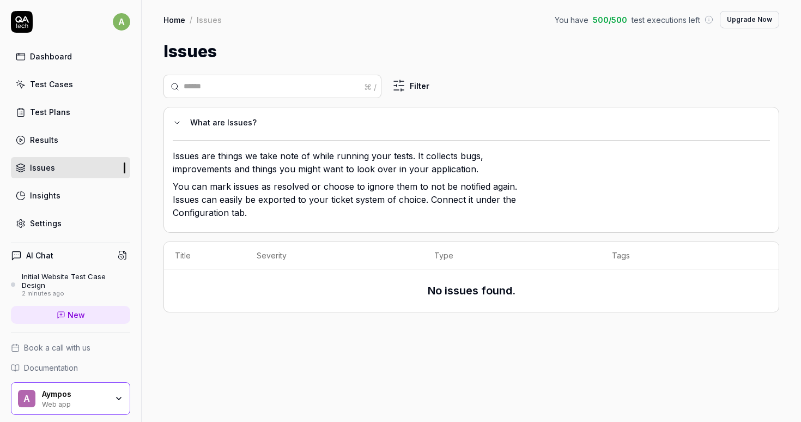
click at [64, 193] on link "Insights" at bounding box center [70, 195] width 119 height 21
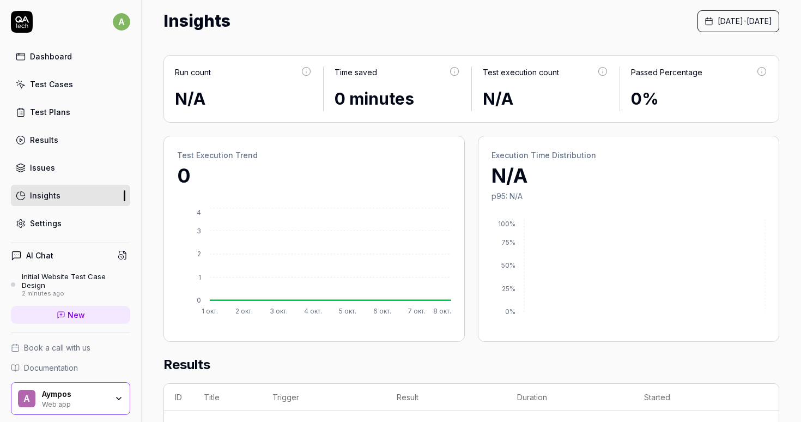
scroll to position [2, 0]
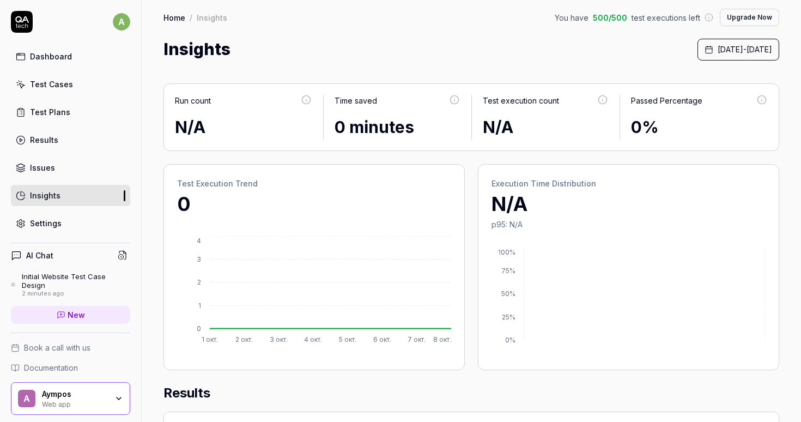
click at [15, 28] on icon at bounding box center [22, 22] width 22 height 22
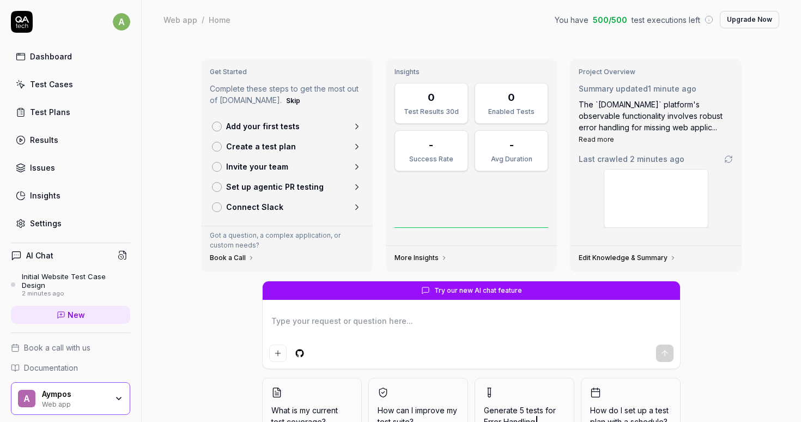
type textarea "*"
